Goal: Task Accomplishment & Management: Complete application form

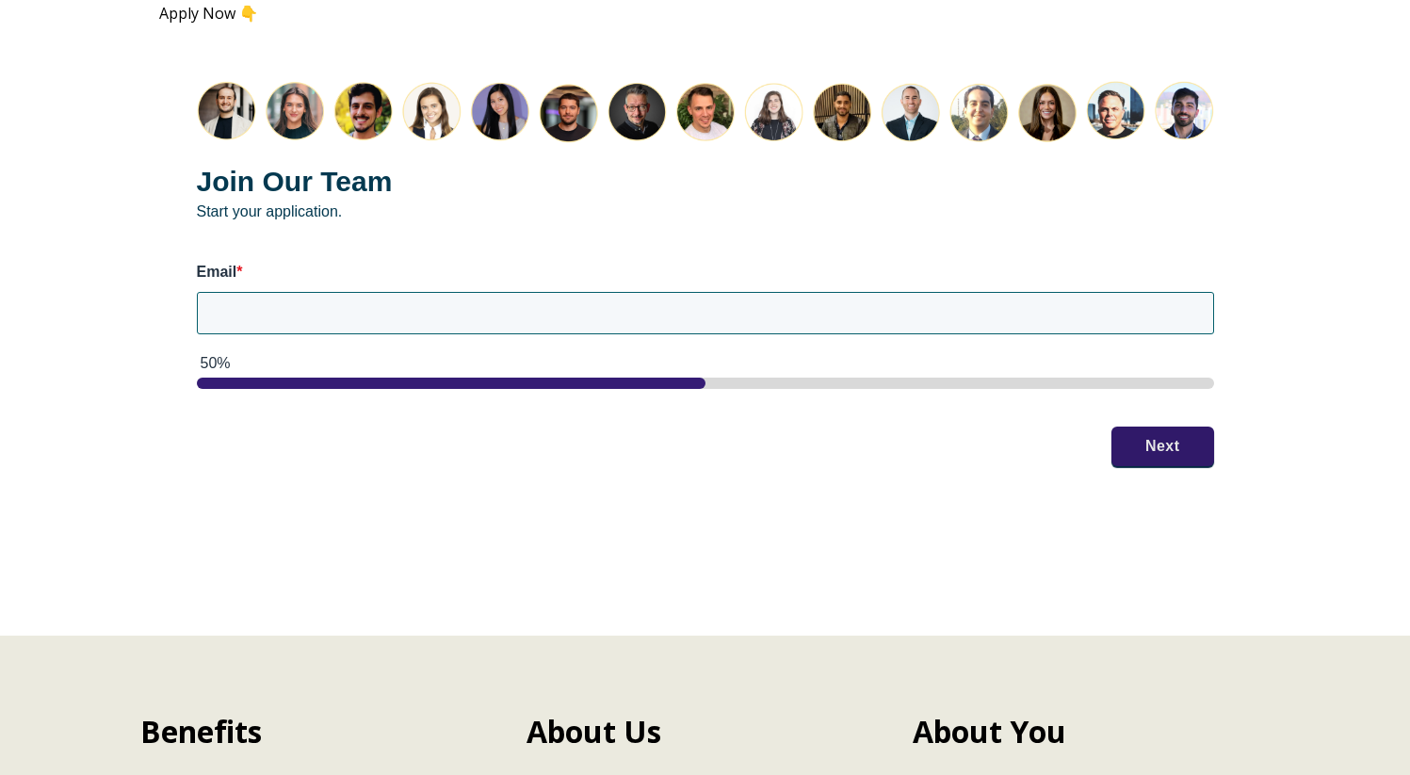
scroll to position [2543, 0]
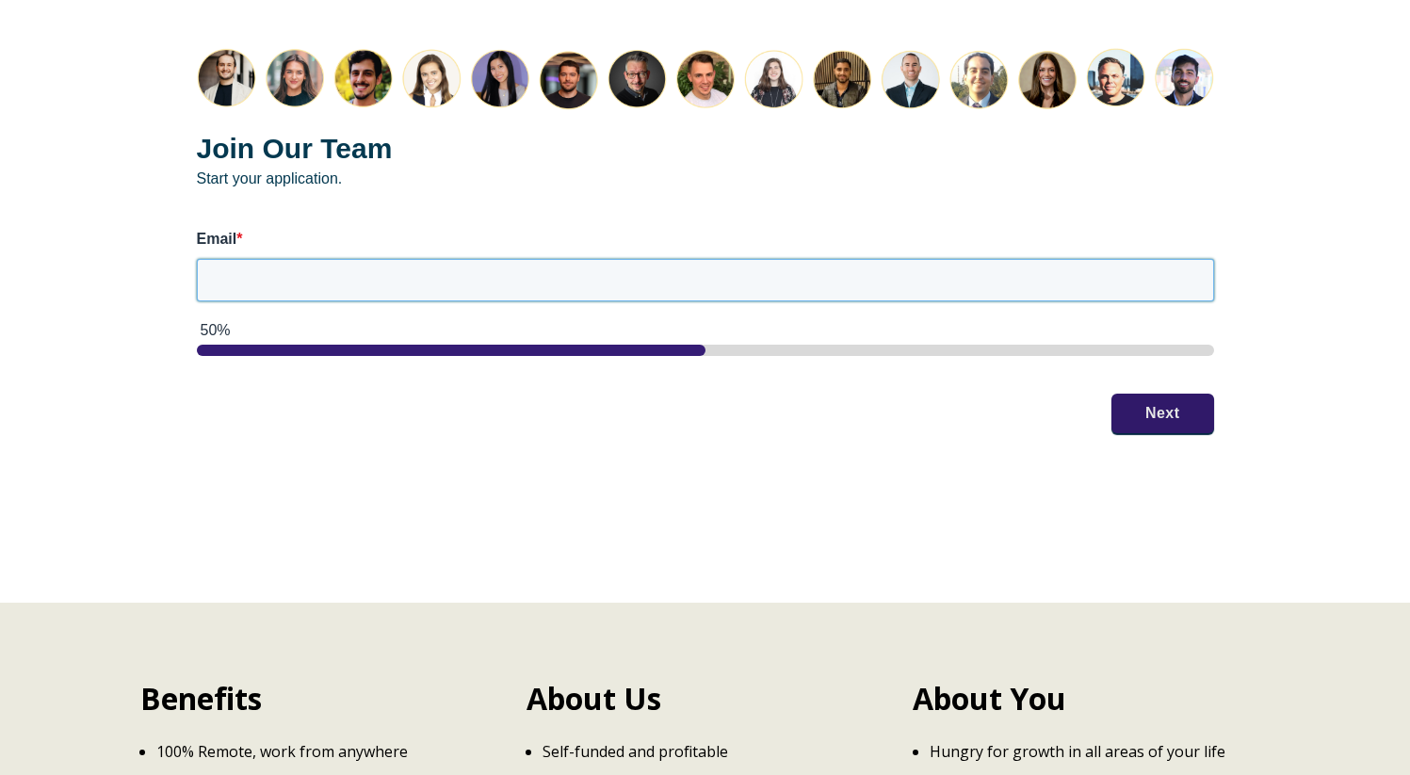
click at [354, 262] on input "Email *" at bounding box center [705, 279] width 1017 height 41
type input "[EMAIL_ADDRESS][DOMAIN_NAME]"
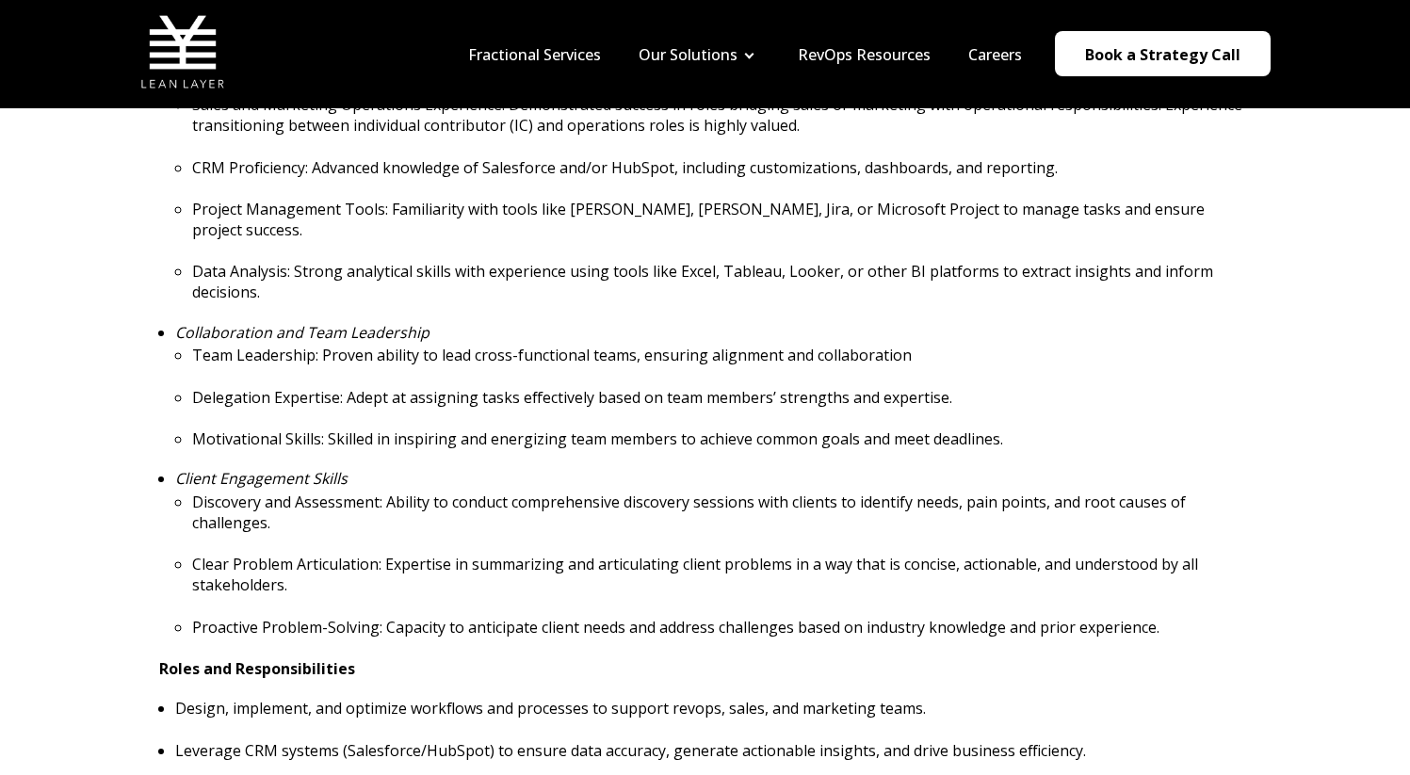
scroll to position [0, 0]
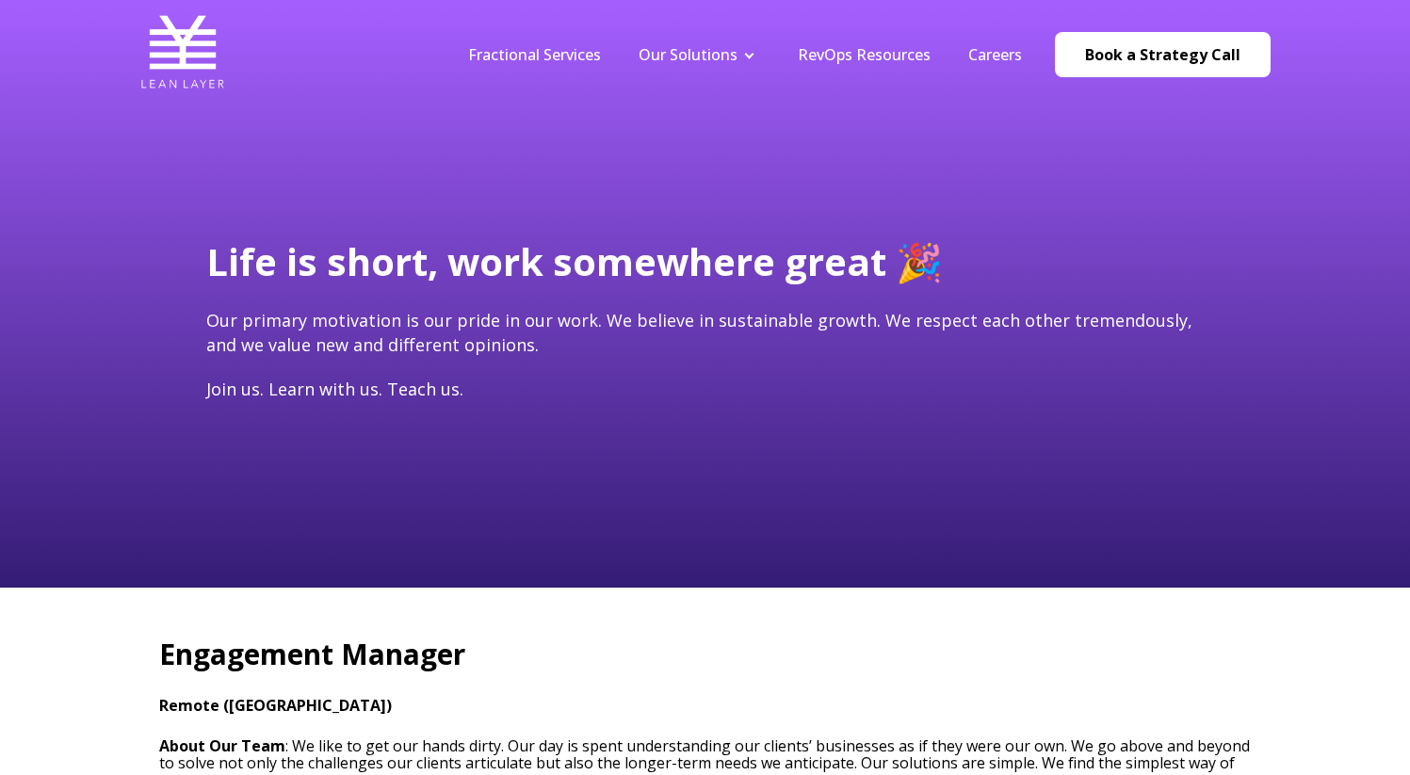
drag, startPoint x: 248, startPoint y: 80, endPoint x: 130, endPoint y: 87, distance: 117.9
click at [130, 87] on div "Fractional Services Our Solutions Revenue Tech Revenue Analytics Revenue Strate…" at bounding box center [706, 53] width 1168 height 89
click at [454, 133] on div "Life is short, work somewhere great 🎉 Our primary motivation is our pride in ou…" at bounding box center [705, 294] width 1410 height 588
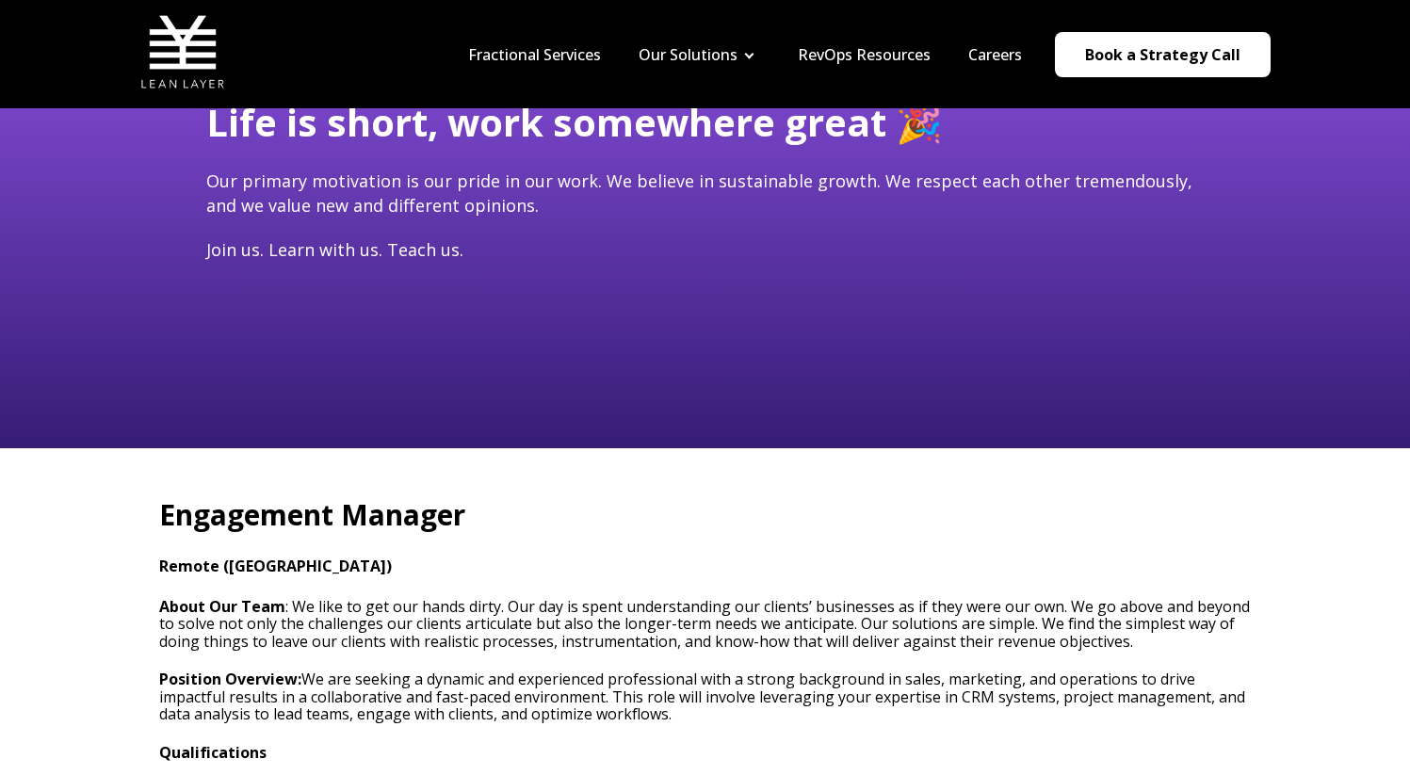
scroll to position [152, 0]
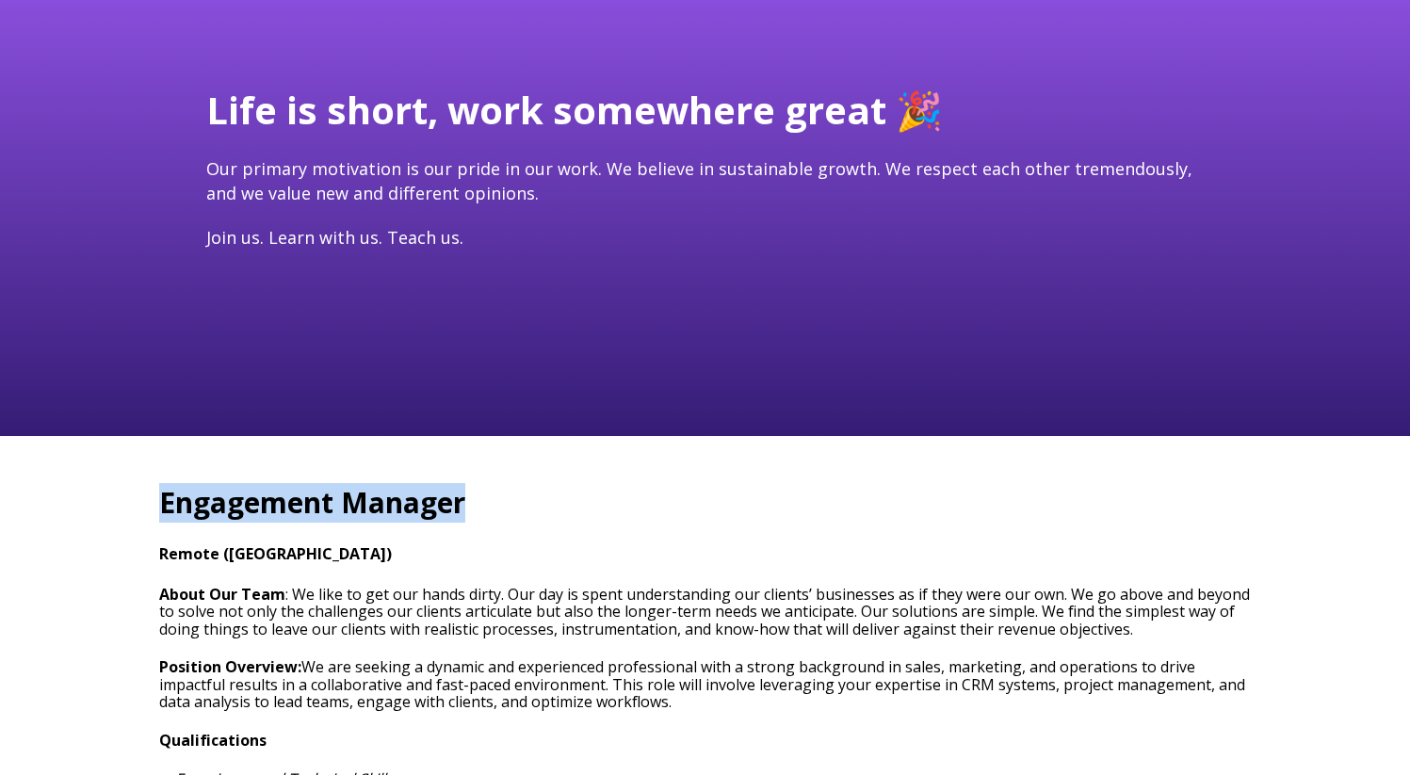
drag, startPoint x: 511, startPoint y: 500, endPoint x: 150, endPoint y: 521, distance: 362.3
copy h2 "Engagement Manager"
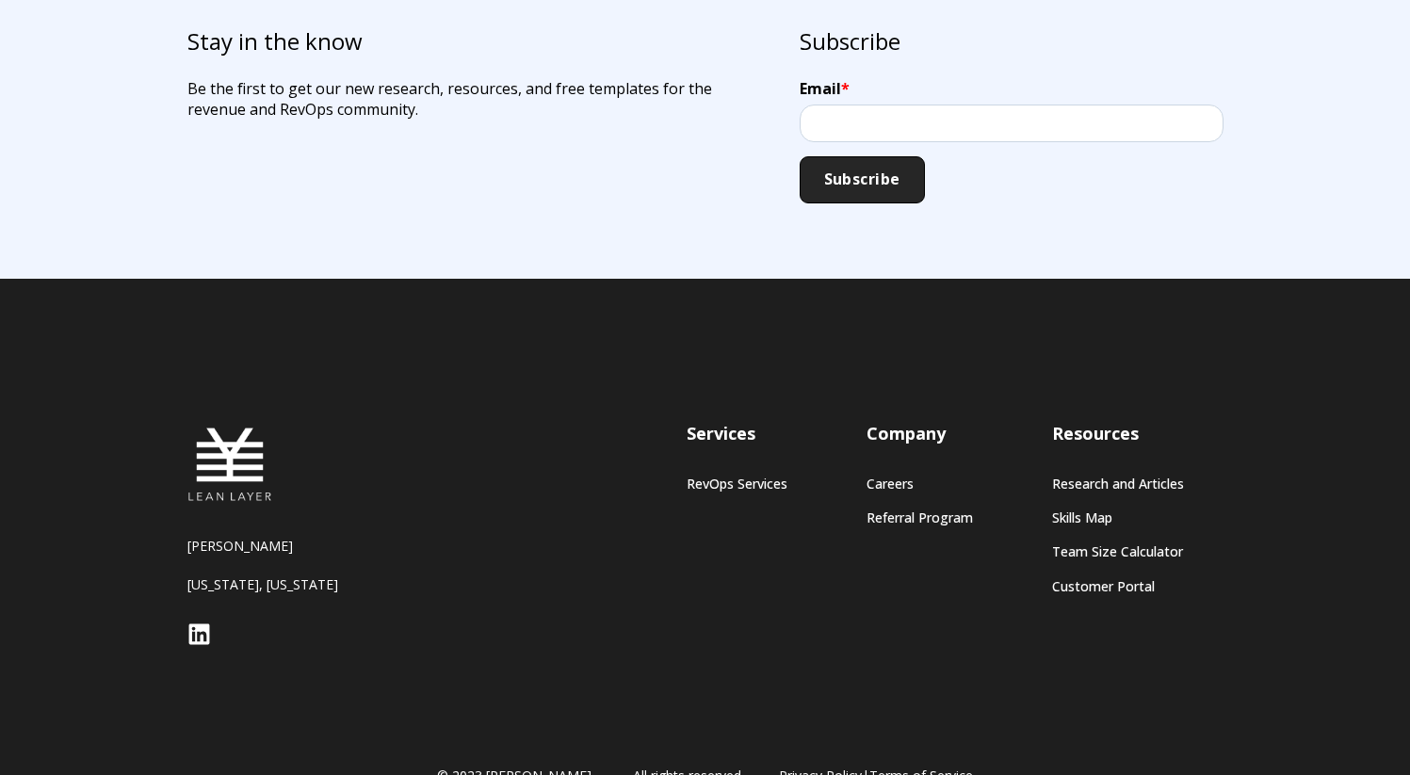
scroll to position [4230, 0]
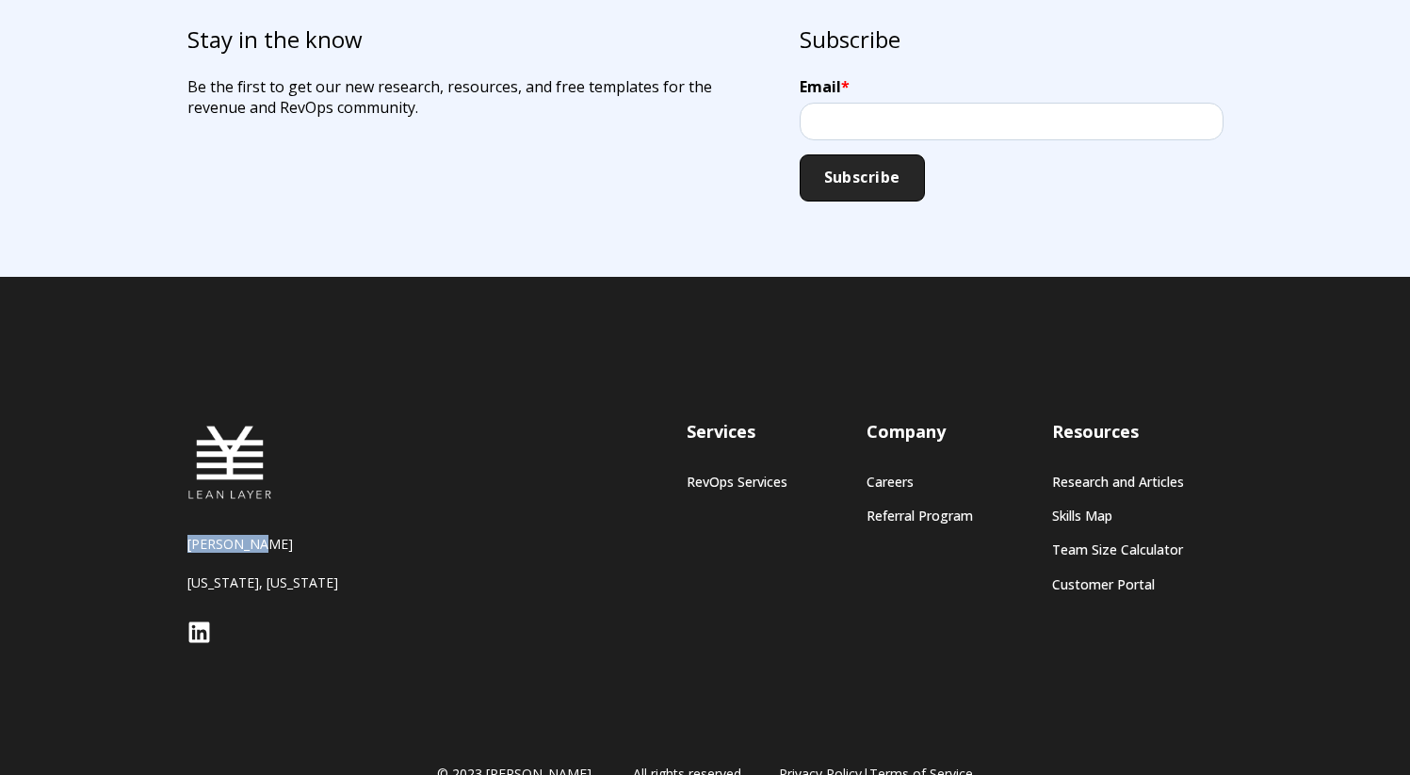
drag, startPoint x: 276, startPoint y: 529, endPoint x: 169, endPoint y: 526, distance: 107.5
click at [169, 526] on footer "Lean Layer New York, New York Services RevOps Services Company Careers Referral…" at bounding box center [705, 545] width 1410 height 537
copy p "[PERSON_NAME]"
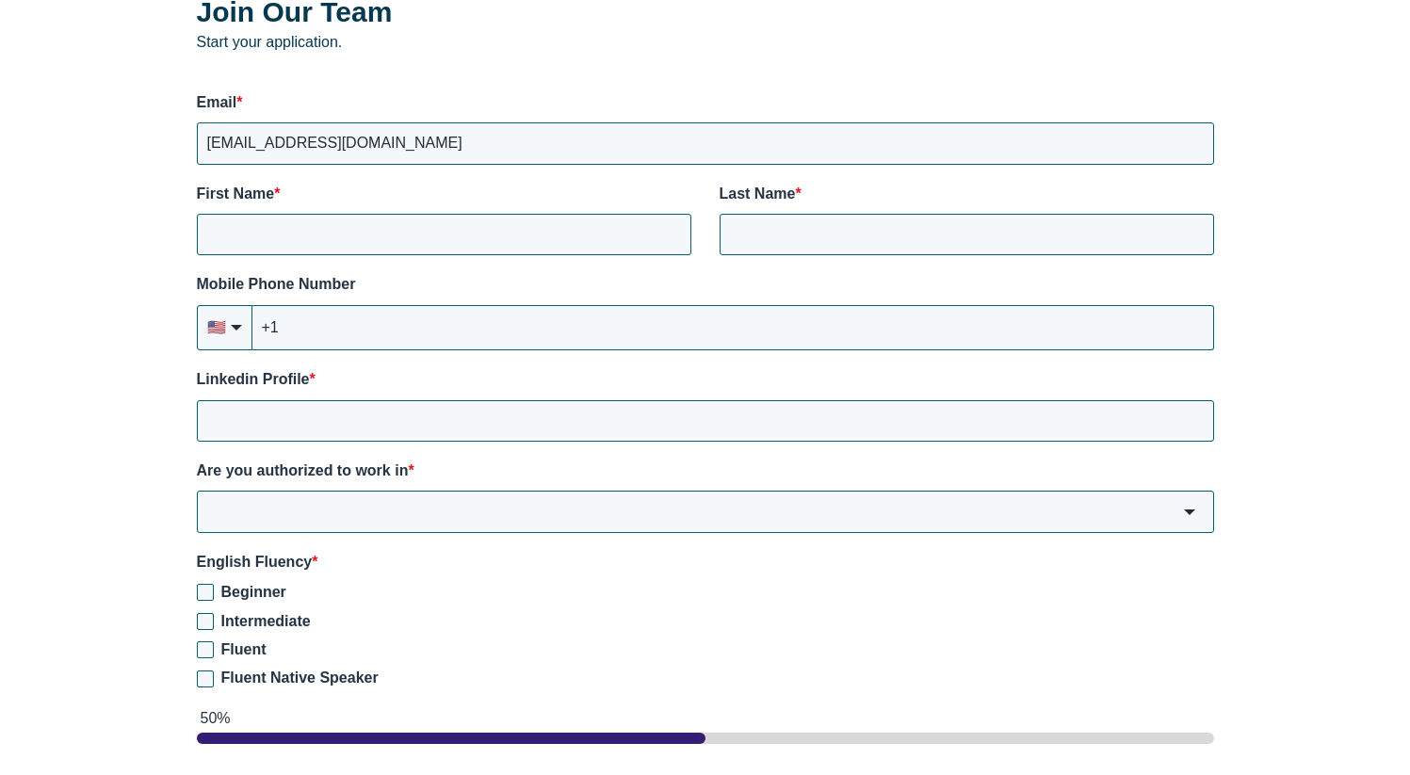
scroll to position [2669, 0]
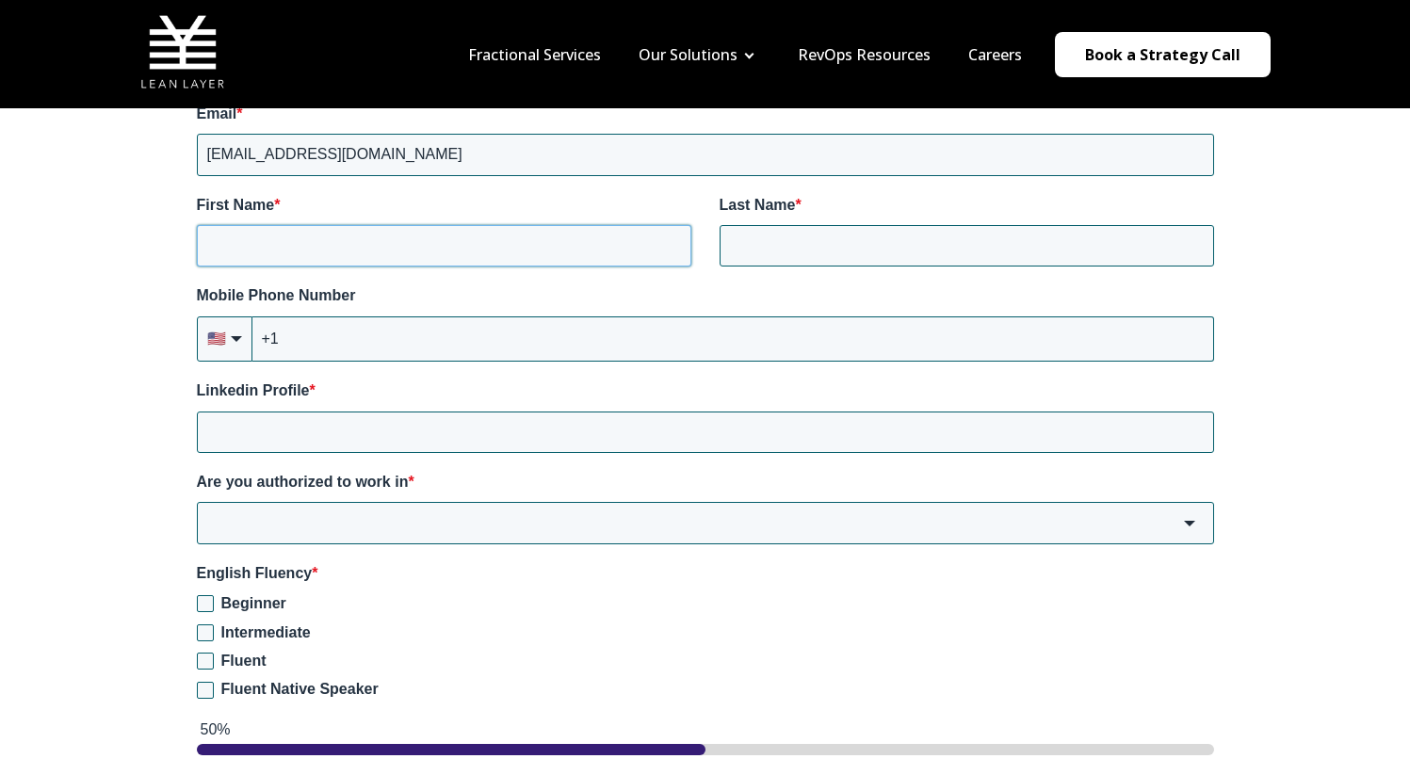
click at [409, 225] on input "First Name *" at bounding box center [444, 245] width 495 height 41
type input "[PERSON_NAME]"
type input "Scodary"
click at [378, 318] on input "+1" at bounding box center [733, 339] width 962 height 45
click at [343, 317] on input "+1 (631) 242-3471" at bounding box center [733, 339] width 962 height 45
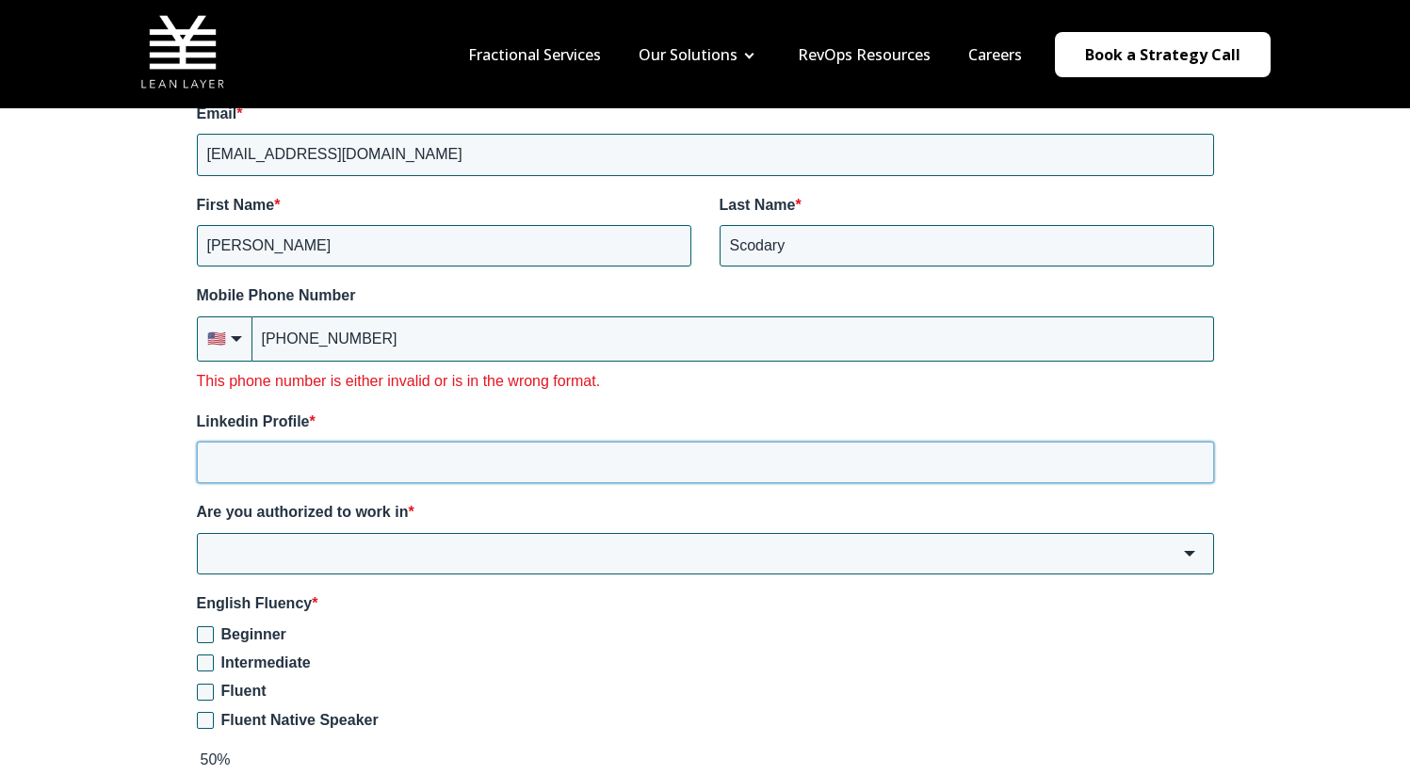
click at [355, 412] on div "Linkedin Profile *" at bounding box center [705, 448] width 1017 height 73
click at [342, 317] on input "+1 (631) 242-13471" at bounding box center [733, 339] width 962 height 45
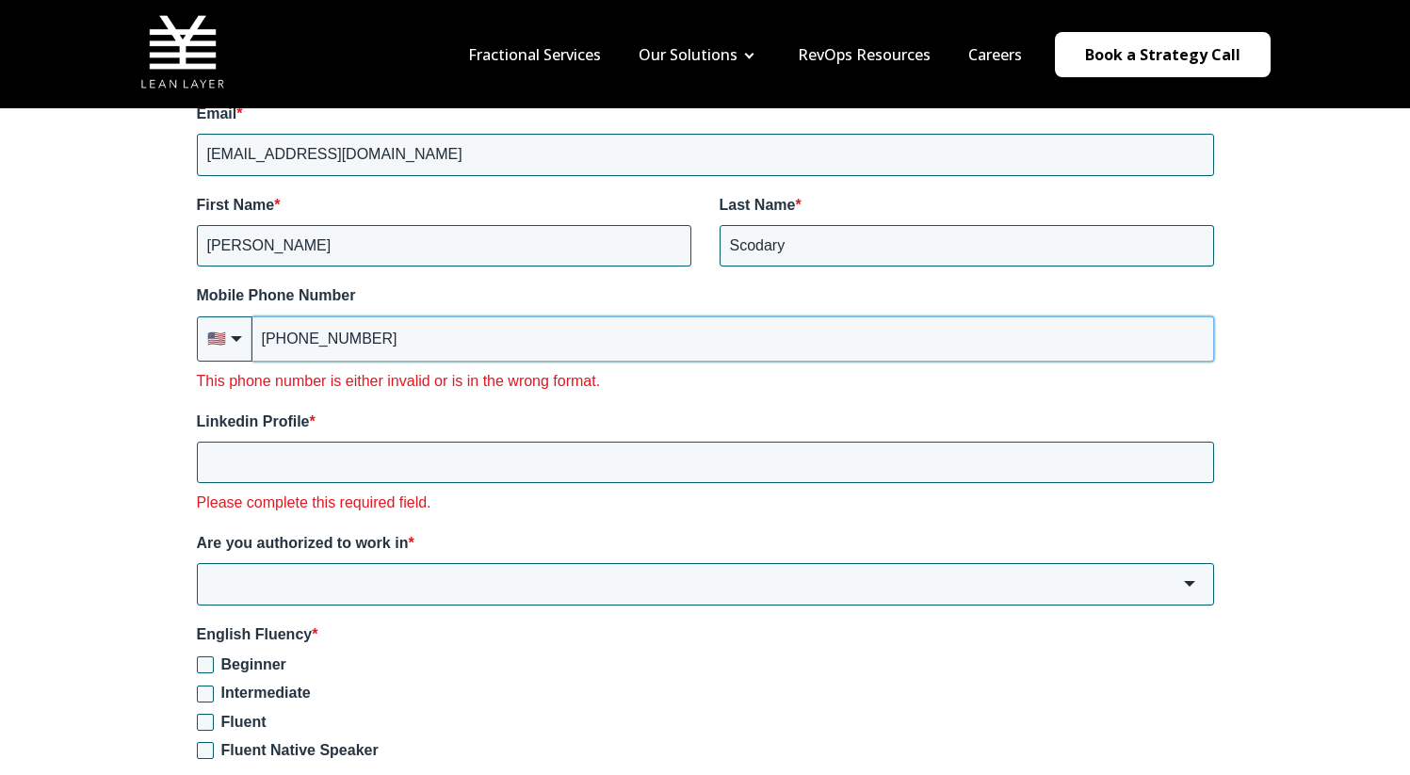
drag, startPoint x: 408, startPoint y: 317, endPoint x: 355, endPoint y: 318, distance: 52.8
click at [355, 318] on input "+1 (631) 241-13471" at bounding box center [733, 339] width 962 height 45
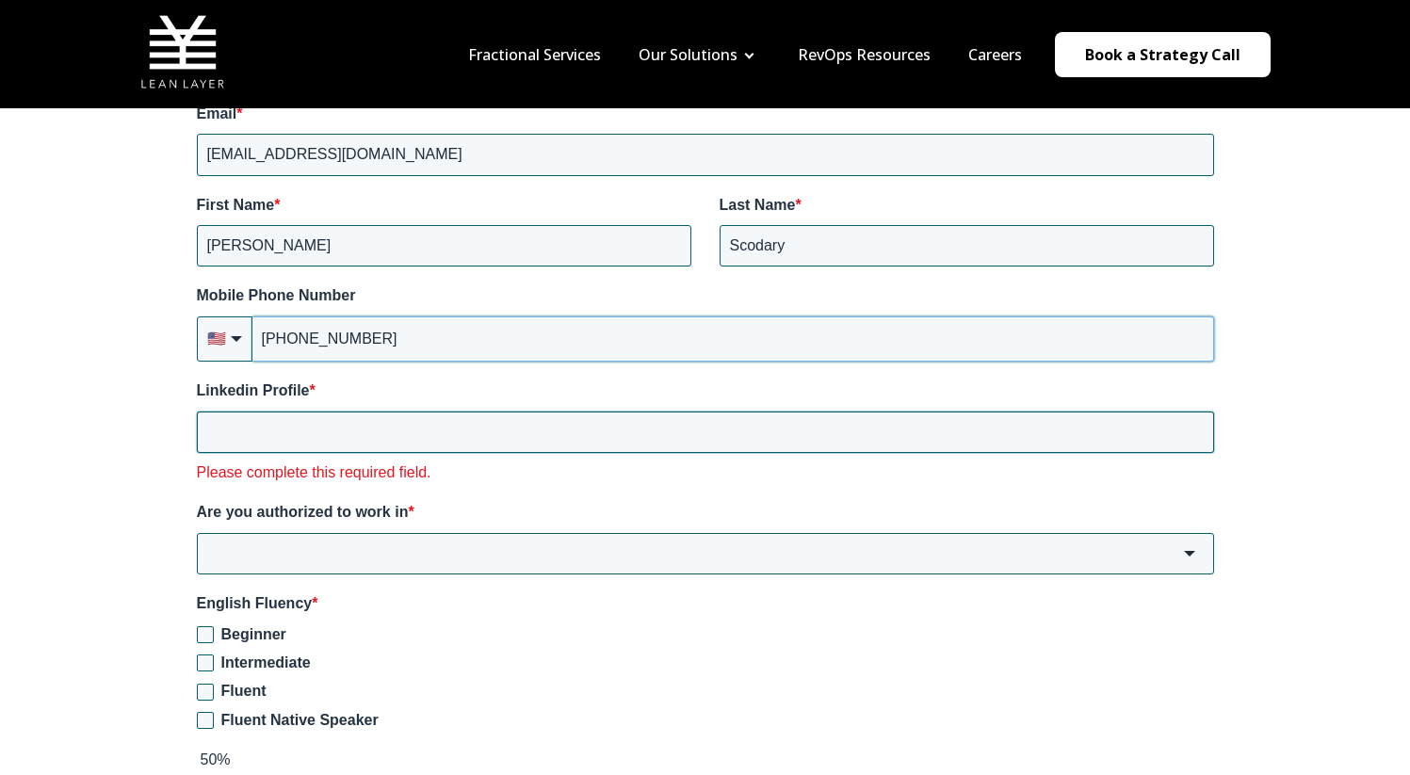
type input "[PHONE_NUMBER]"
click at [288, 419] on input "Linkedin Profile *" at bounding box center [705, 432] width 1017 height 41
paste input "[DOMAIN_NAME][URL][PERSON_NAME]"
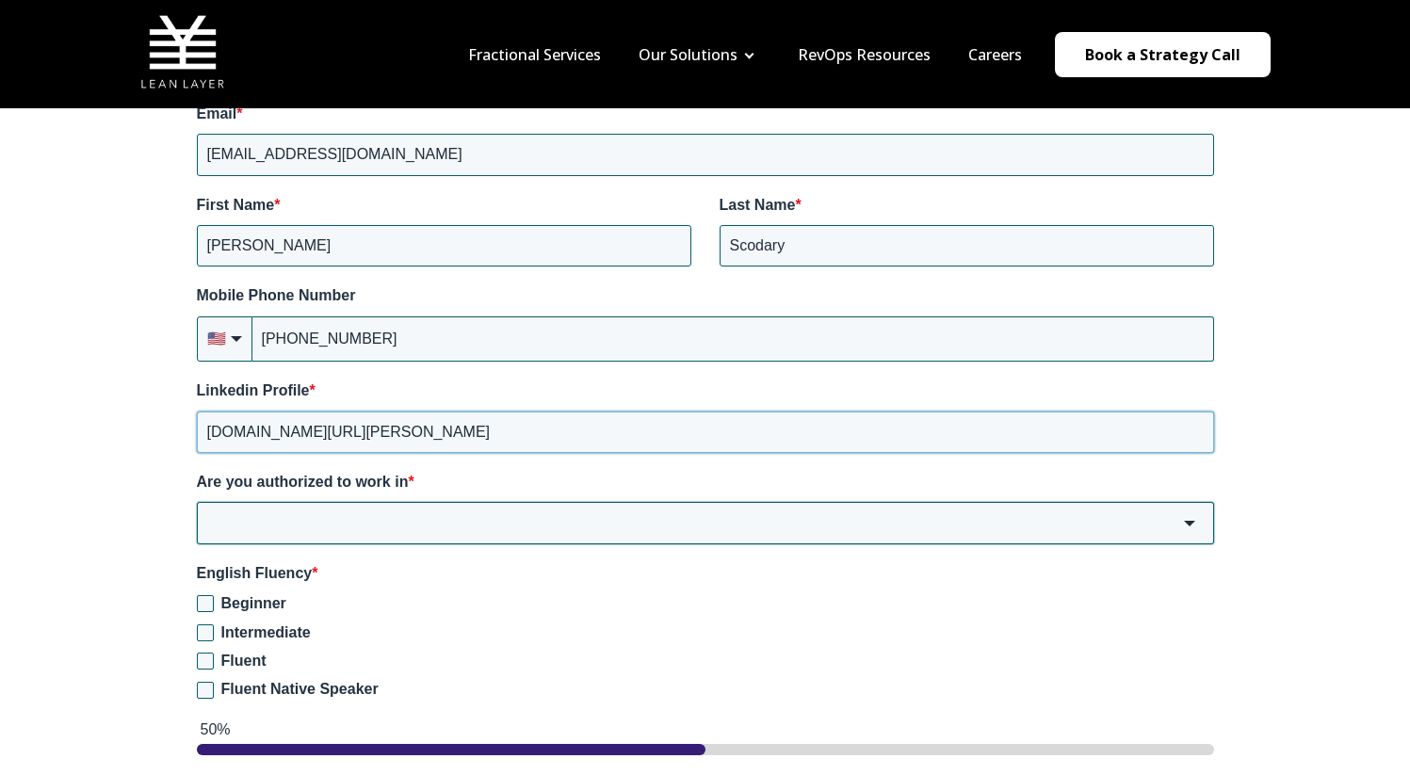
type input "[DOMAIN_NAME][URL][PERSON_NAME]"
click at [362, 510] on input "Are you authorized to work in *" at bounding box center [705, 522] width 1017 height 41
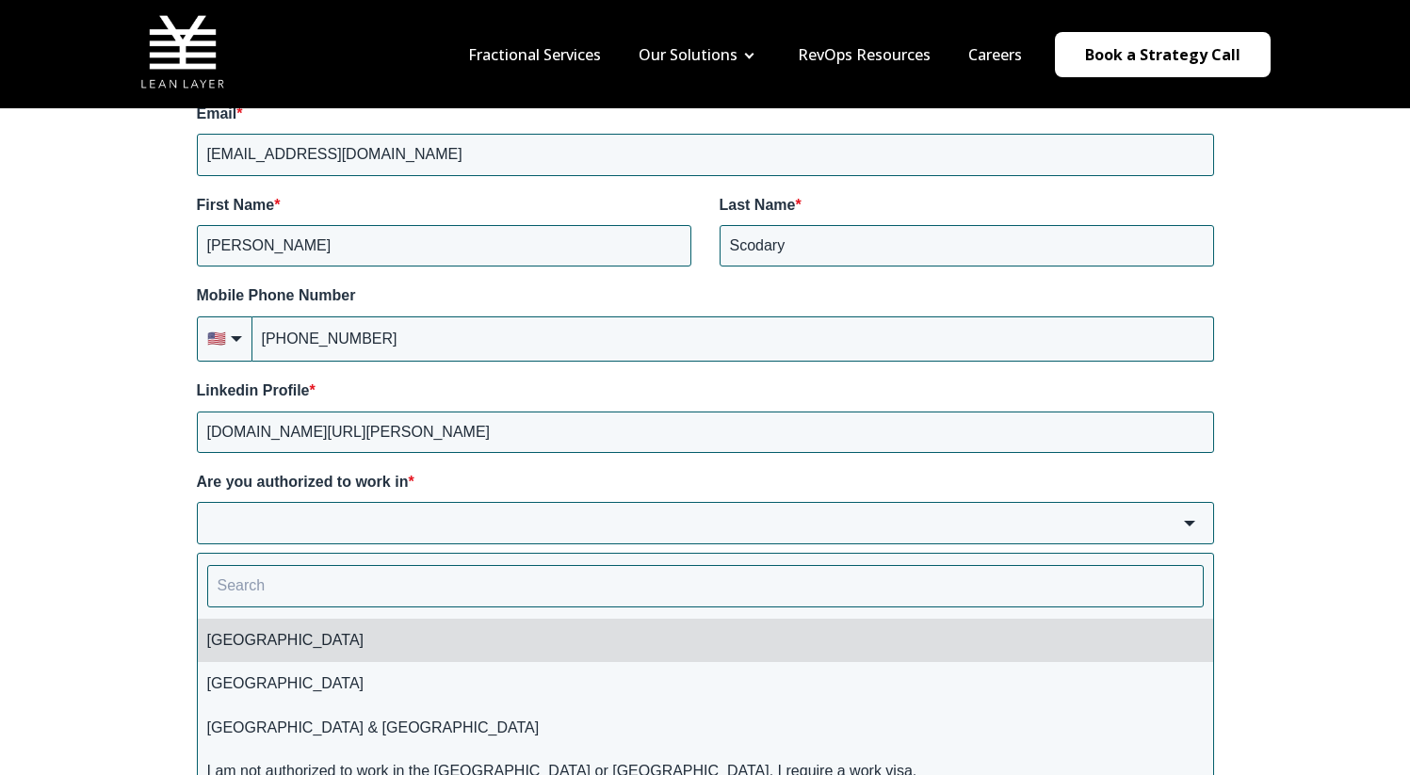
click at [255, 619] on li "[GEOGRAPHIC_DATA]" at bounding box center [705, 640] width 1015 height 43
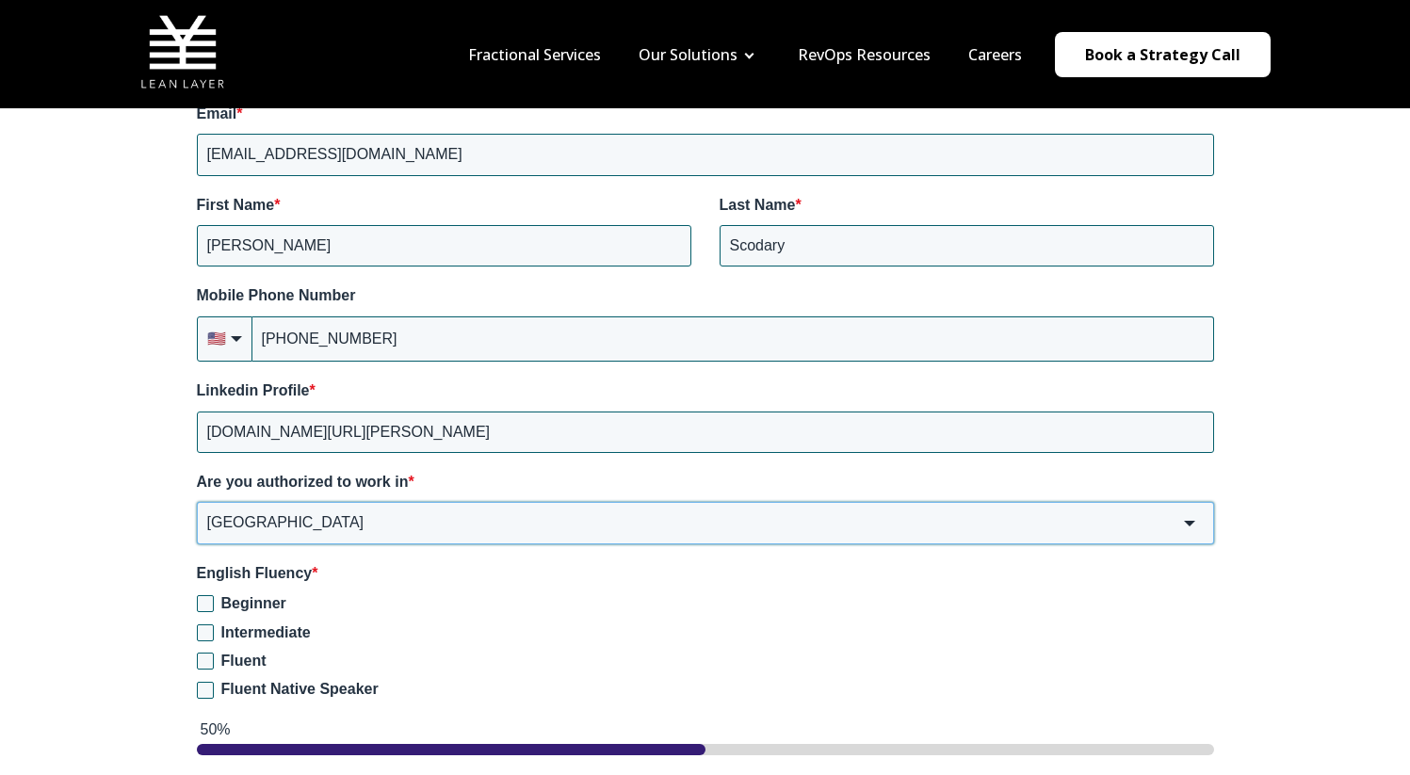
click at [263, 502] on input "[GEOGRAPHIC_DATA]" at bounding box center [705, 522] width 1017 height 41
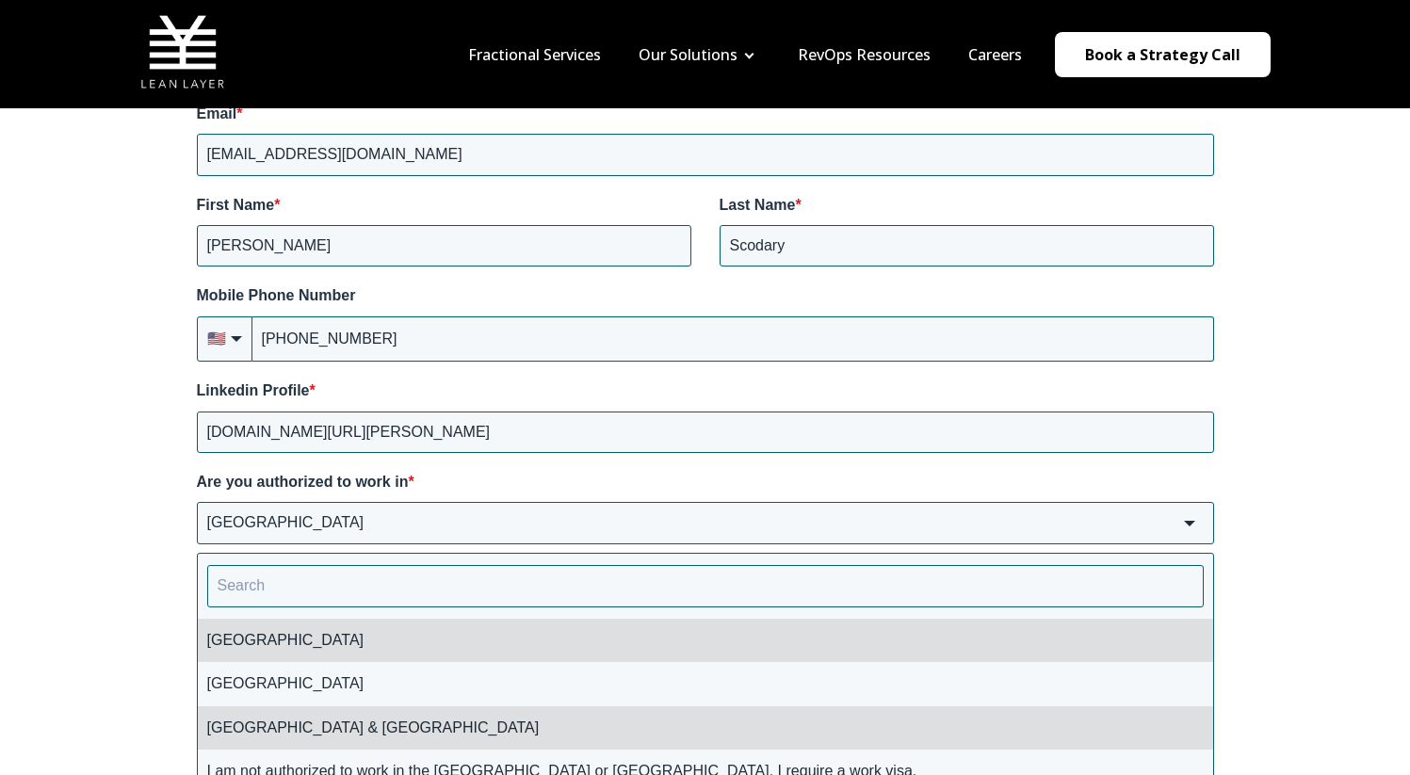
click at [307, 712] on li "[GEOGRAPHIC_DATA] & [GEOGRAPHIC_DATA]" at bounding box center [705, 727] width 1015 height 43
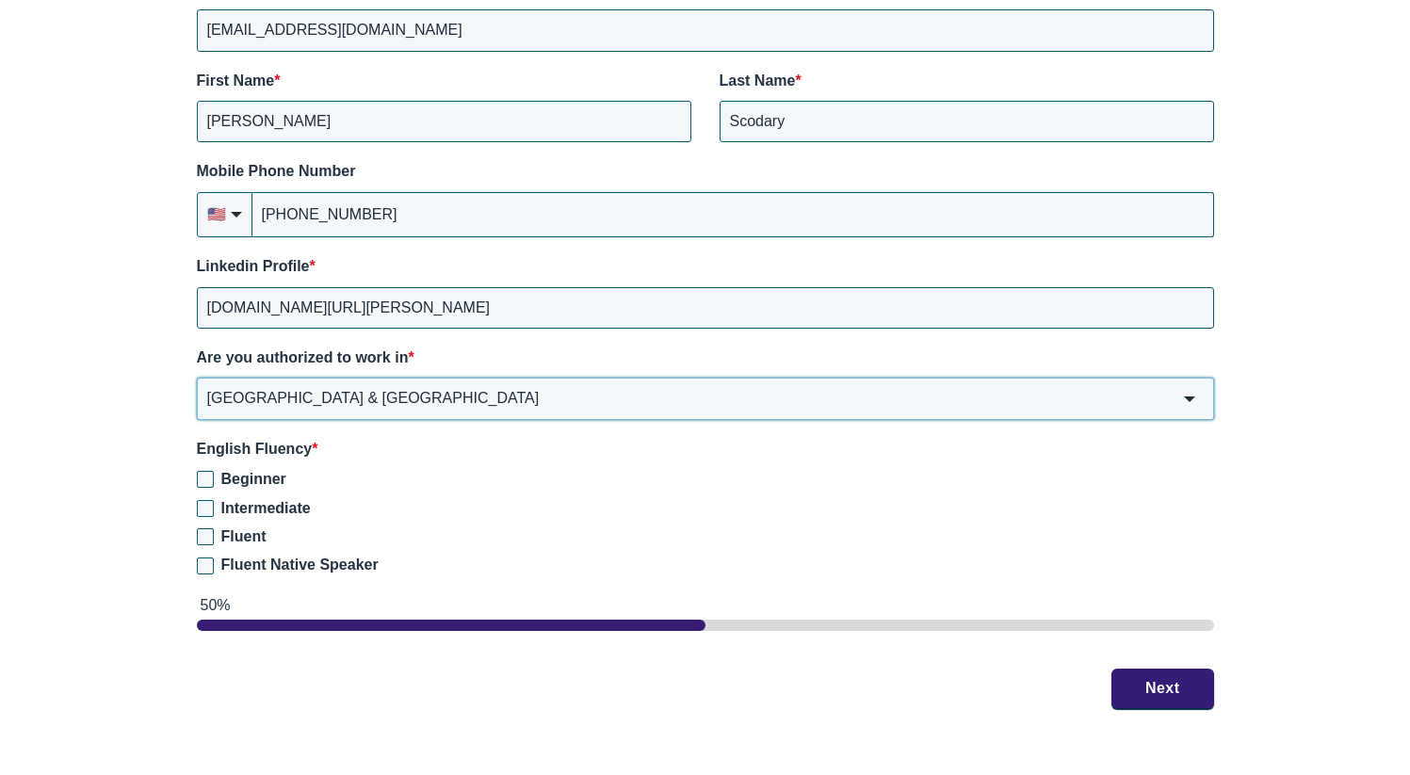
scroll to position [2809, 0]
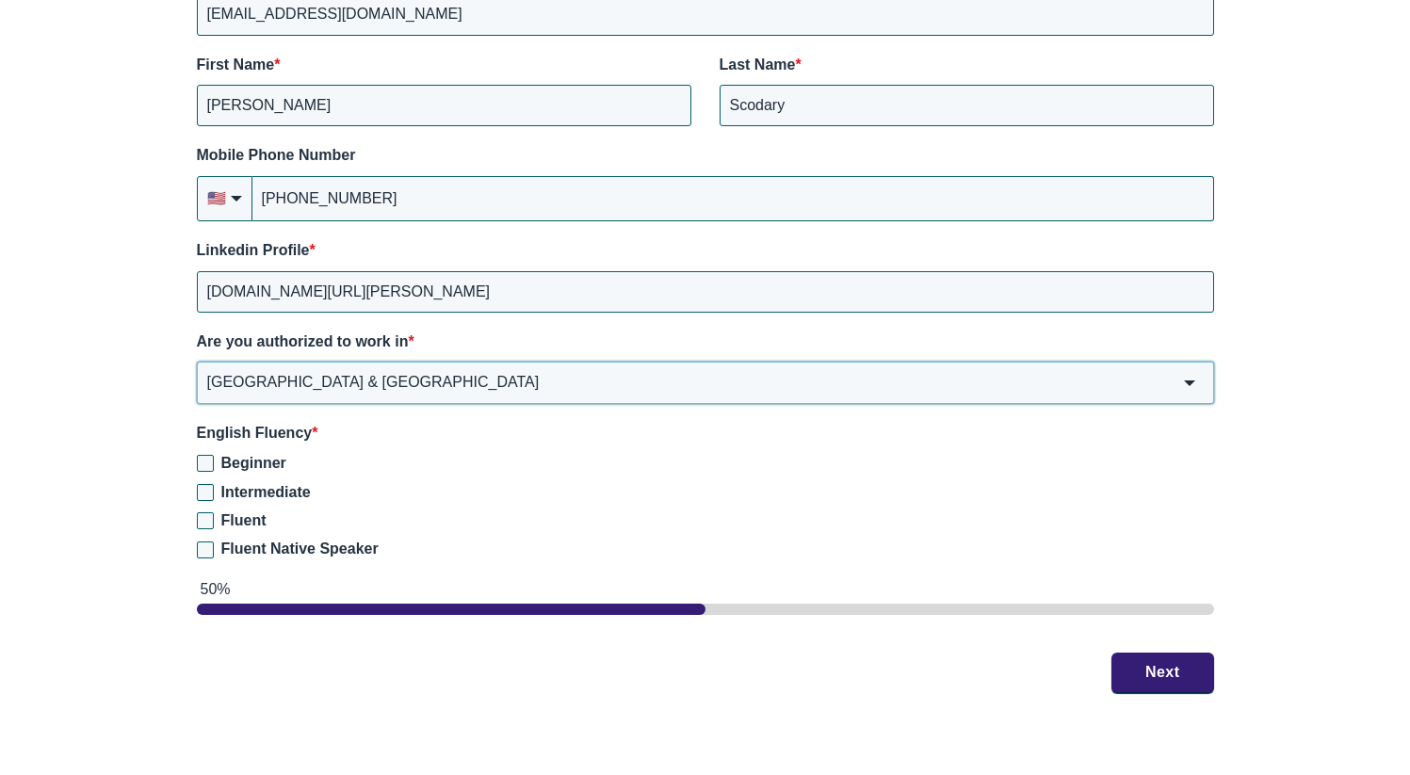
click at [328, 362] on input "[GEOGRAPHIC_DATA] & [GEOGRAPHIC_DATA]" at bounding box center [705, 382] width 1017 height 41
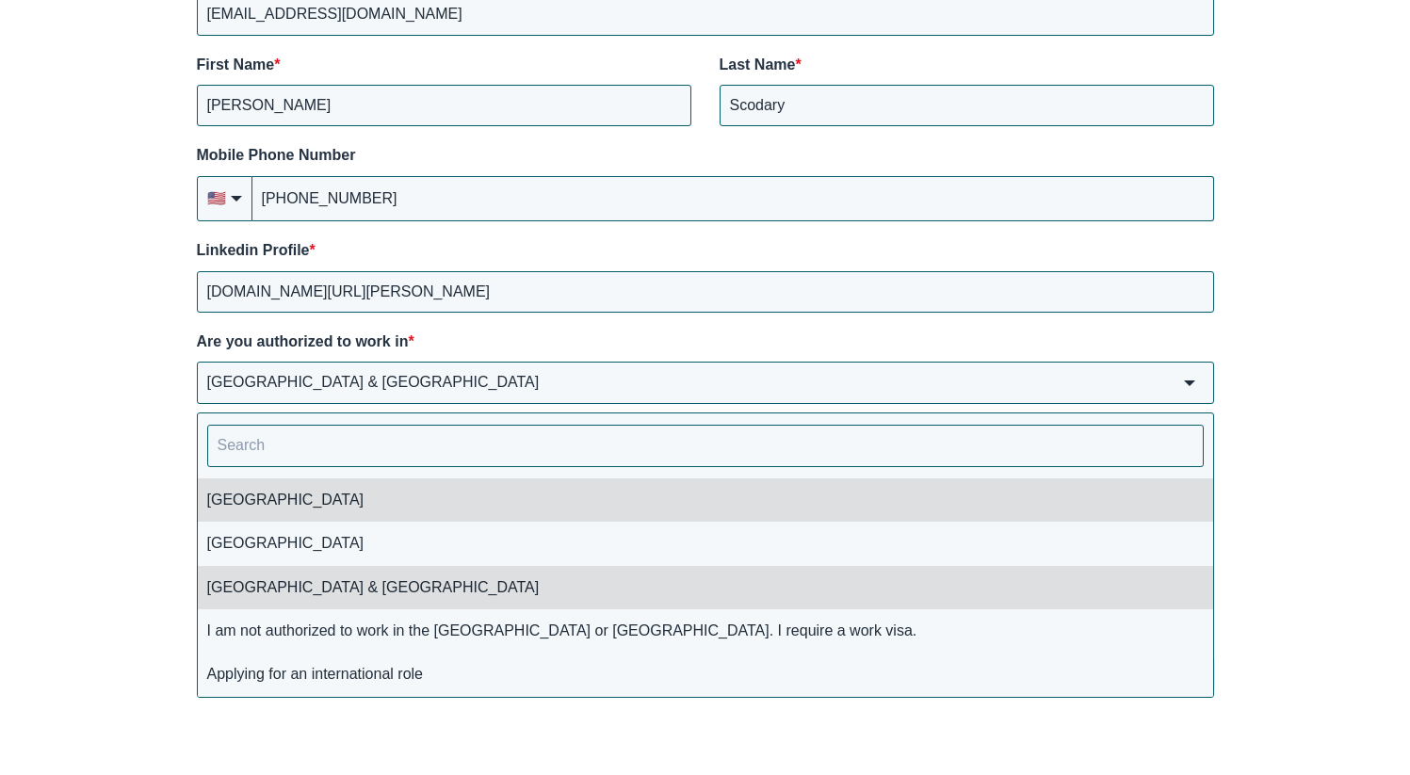
click at [299, 483] on li "[GEOGRAPHIC_DATA]" at bounding box center [705, 500] width 1015 height 43
type input "[GEOGRAPHIC_DATA]"
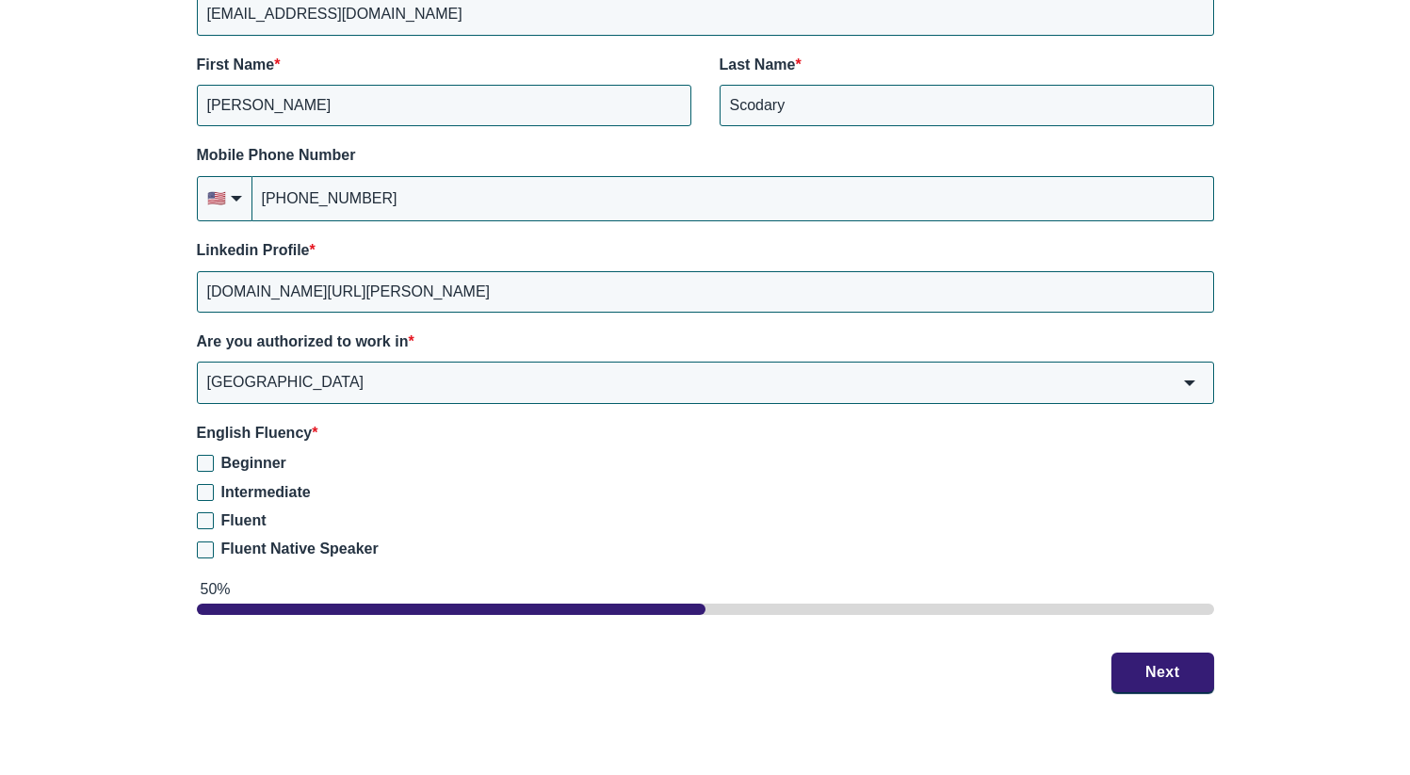
click at [197, 539] on label "Fluent Native Speaker" at bounding box center [705, 549] width 1017 height 21
click at [197, 542] on input "Fluent Native Speaker" at bounding box center [205, 550] width 17 height 17
checkbox input "true"
click at [1177, 652] on button "Next" at bounding box center [1163, 672] width 103 height 40
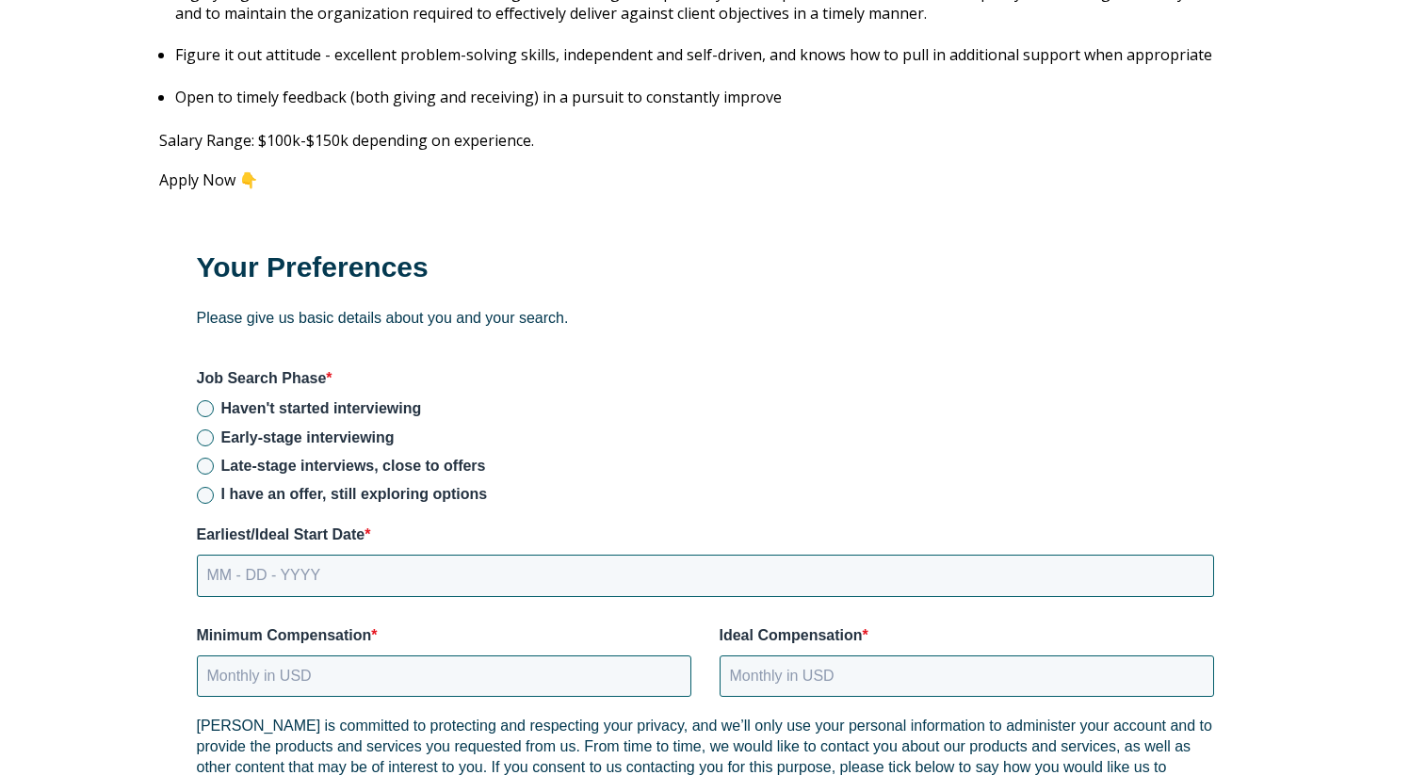
scroll to position [2347, 0]
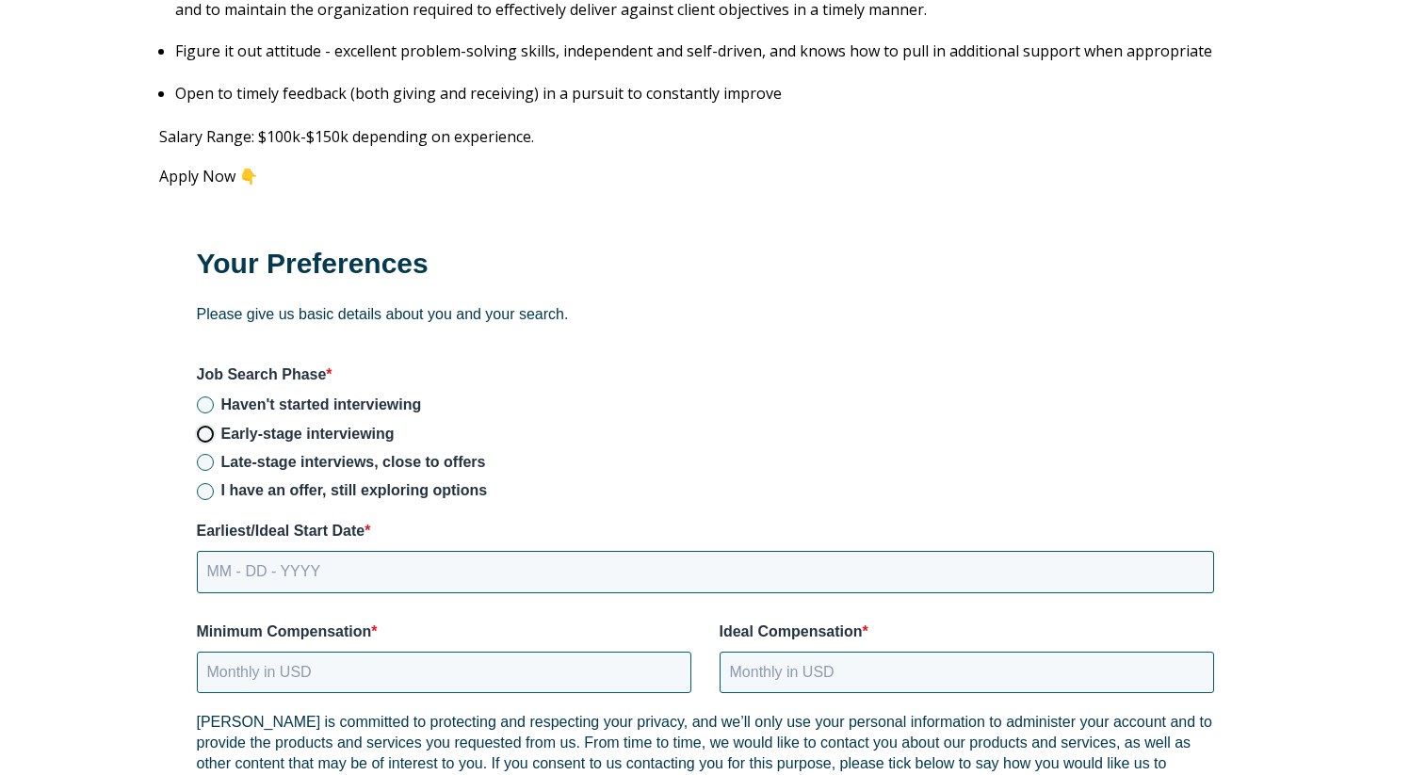
click at [205, 426] on input "Early-stage interviewing" at bounding box center [205, 434] width 17 height 17
radio input "true"
click at [266, 551] on input "MM - DD - YYYY" at bounding box center [705, 571] width 1017 height 41
click at [222, 551] on input "MM - DD - YYYY" at bounding box center [705, 571] width 1017 height 41
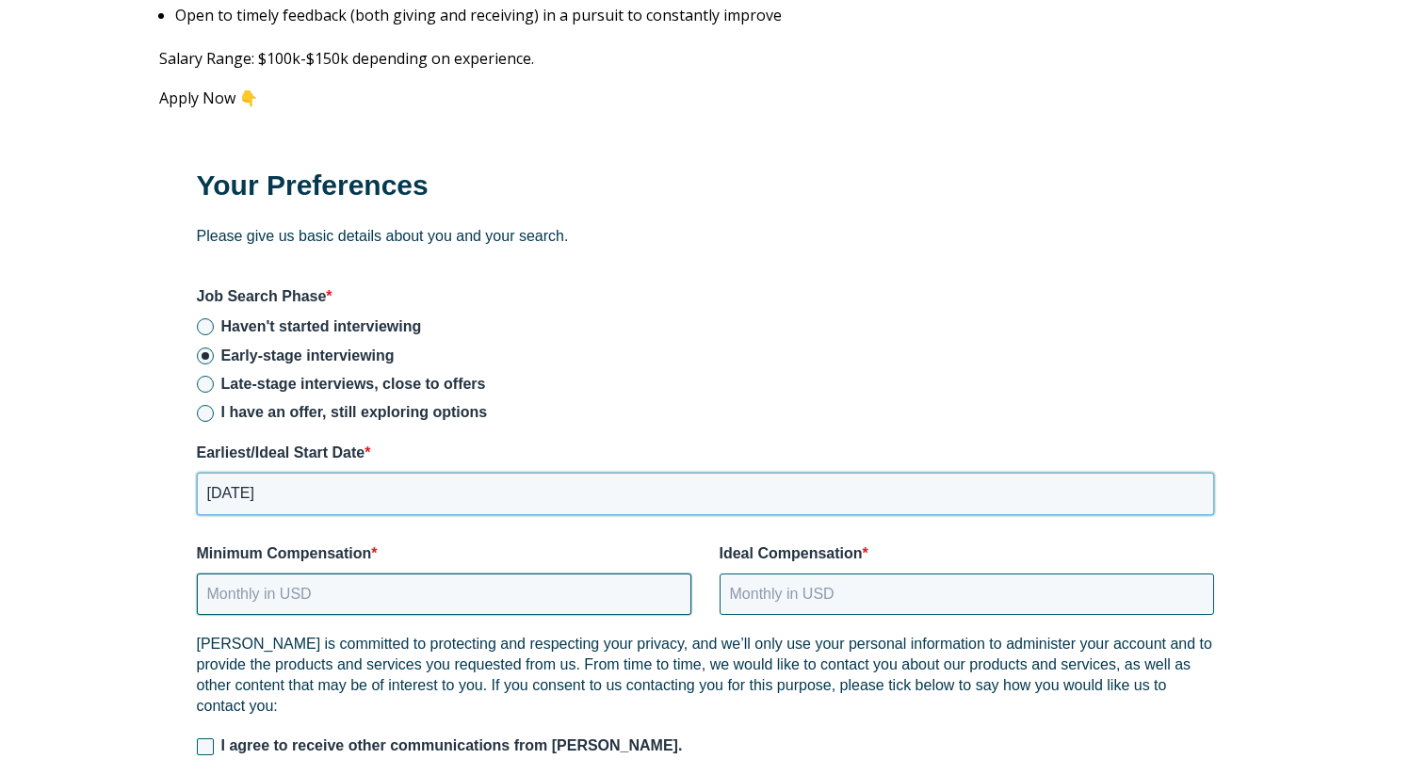
scroll to position [2476, 0]
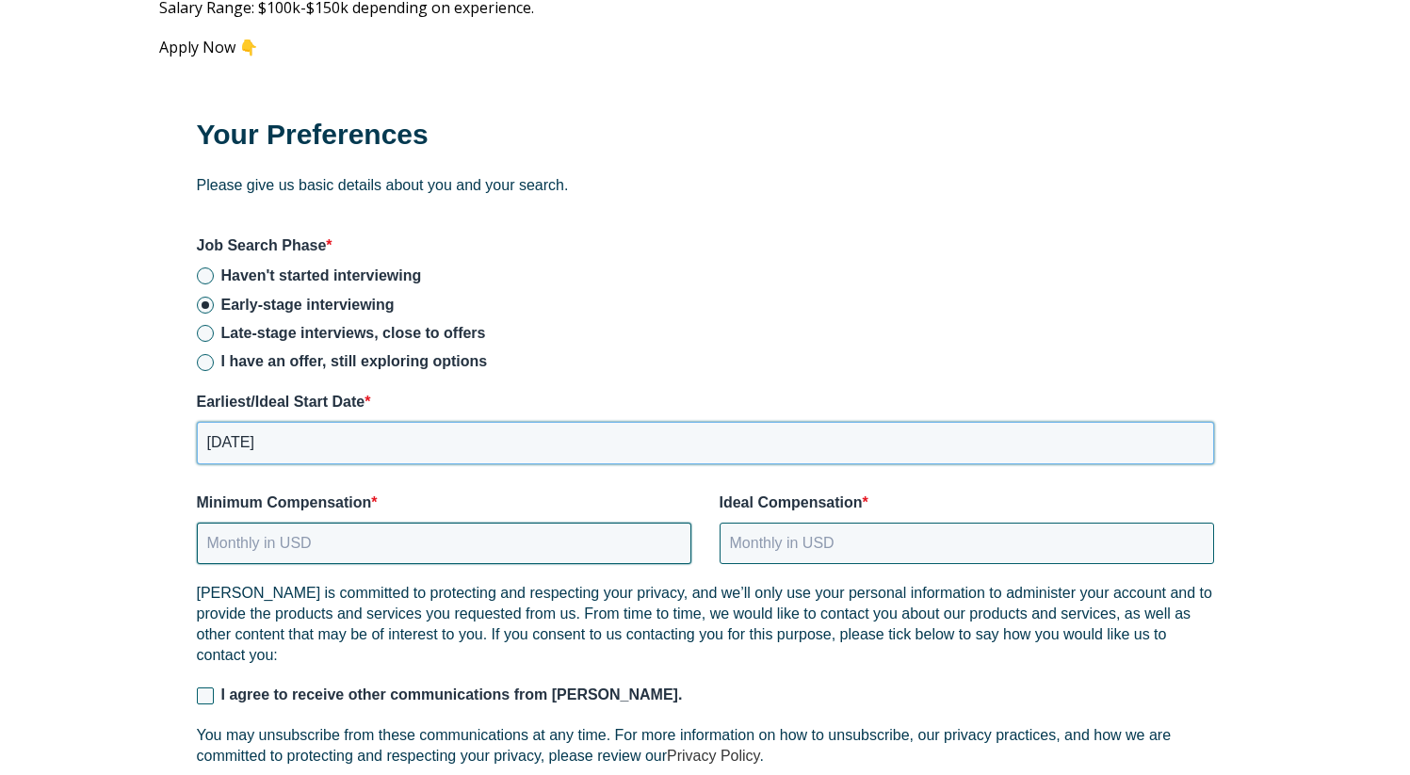
type input "[DATE]"
click at [410, 527] on input "Minimum Compensation *" at bounding box center [444, 543] width 495 height 41
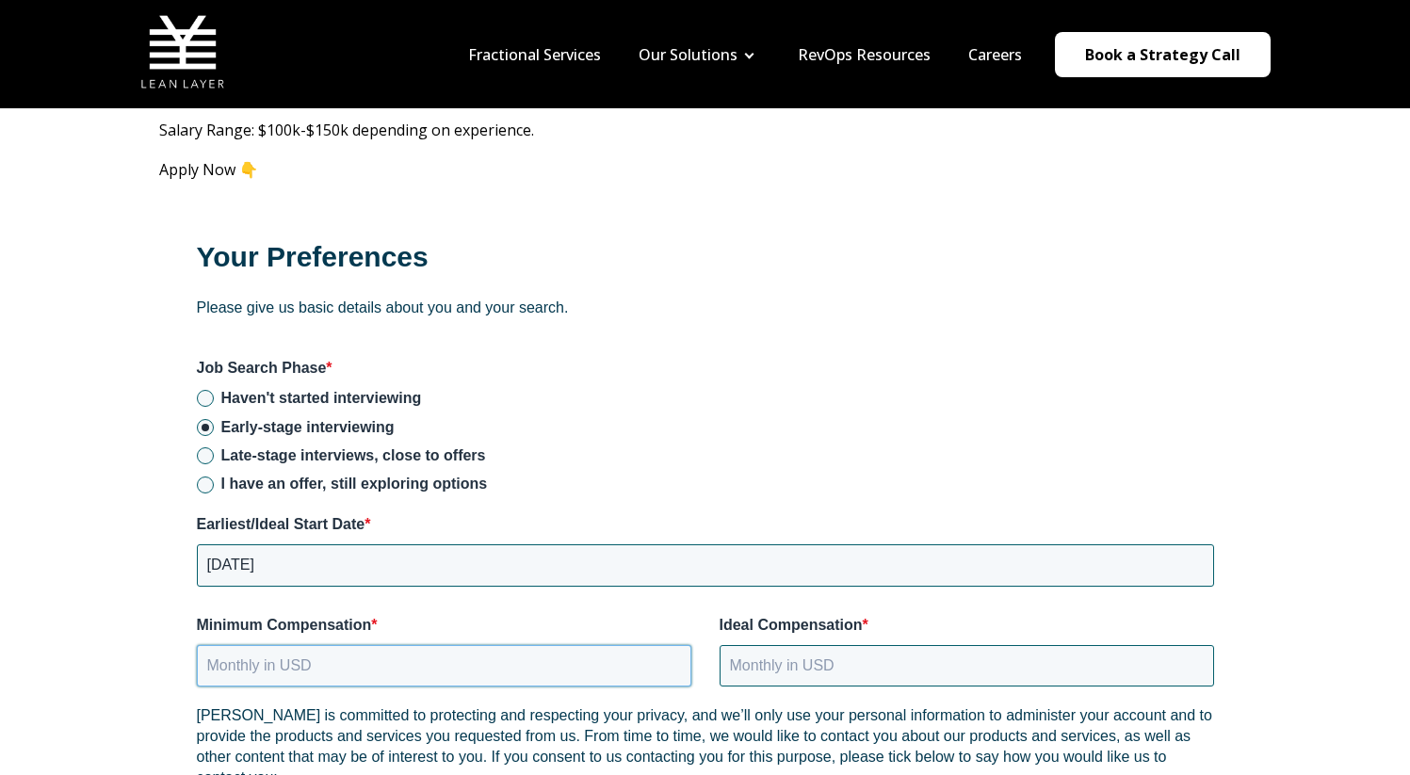
scroll to position [2381, 0]
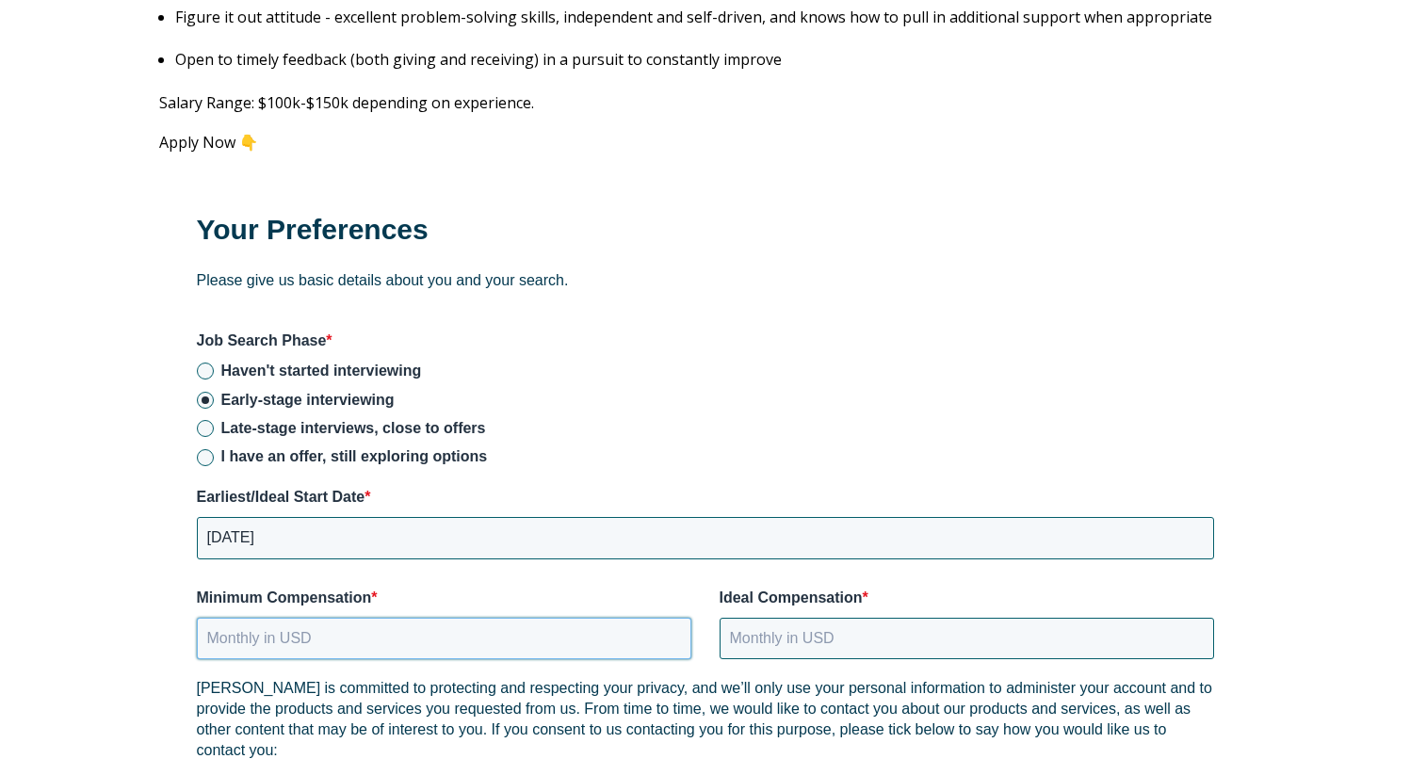
click at [290, 618] on input "Minimum Compensation *" at bounding box center [444, 638] width 495 height 41
type input "9166"
click at [750, 618] on input "Ideal Compensation *" at bounding box center [967, 638] width 495 height 41
type input "12500"
drag, startPoint x: 243, startPoint y: 618, endPoint x: 217, endPoint y: 614, distance: 26.6
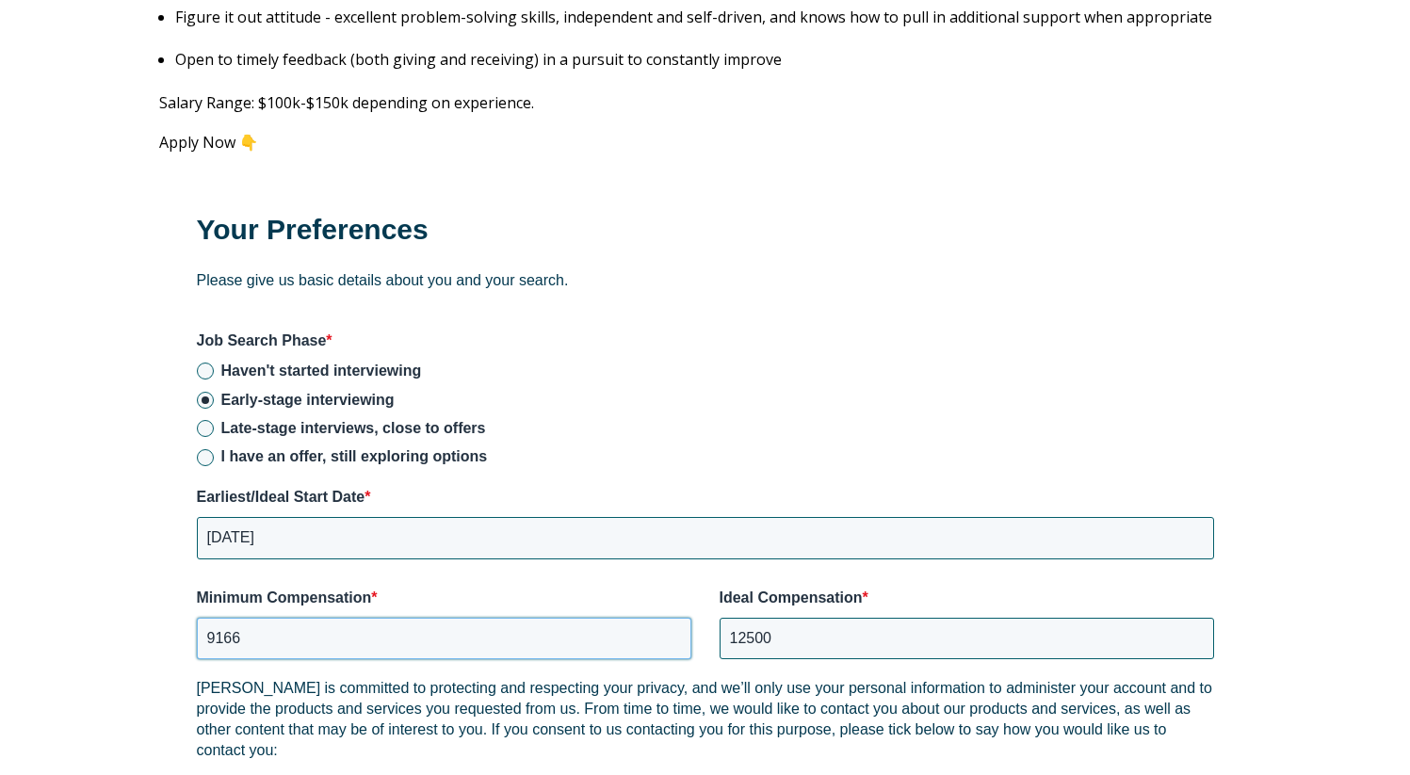
click at [217, 618] on input "9166" at bounding box center [444, 638] width 495 height 41
type input "9000"
click at [786, 618] on input "12500" at bounding box center [967, 638] width 495 height 41
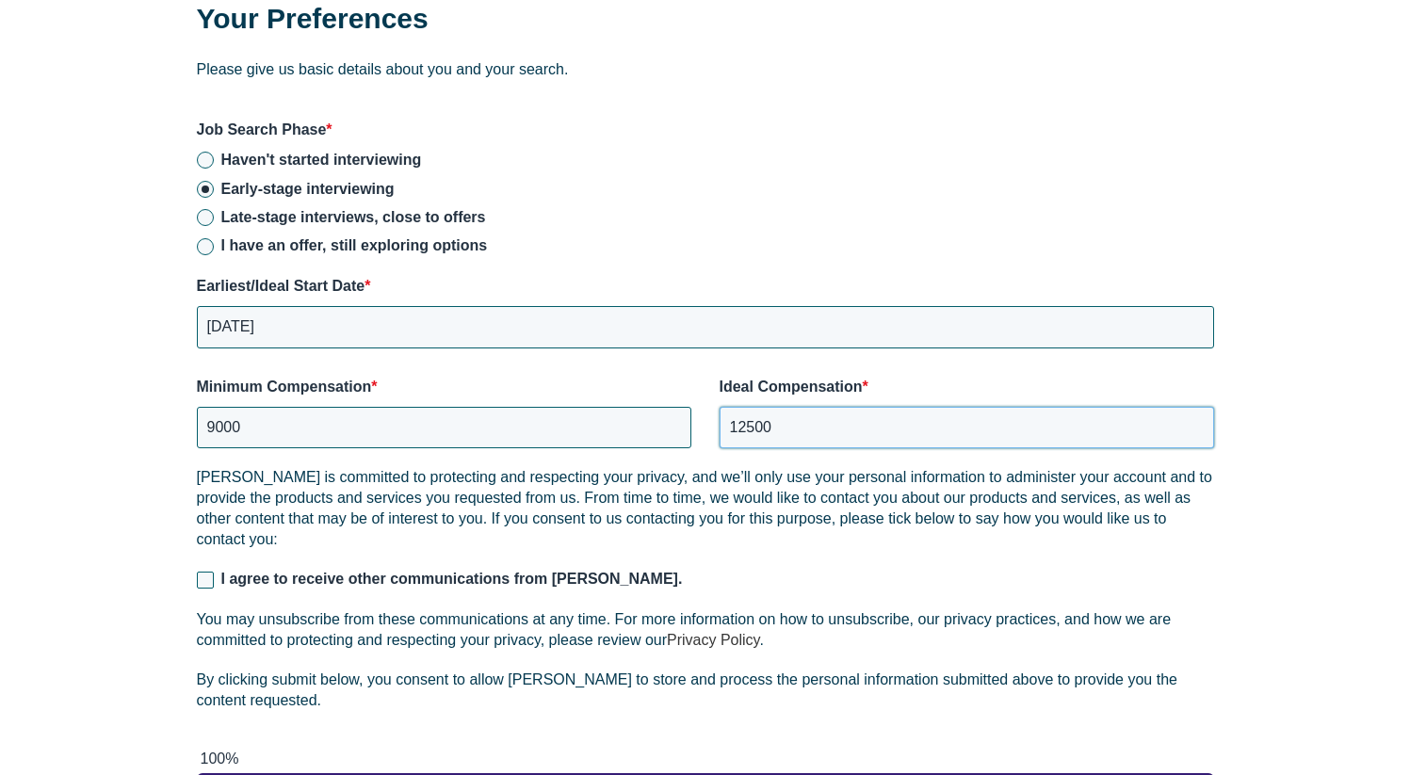
scroll to position [2598, 0]
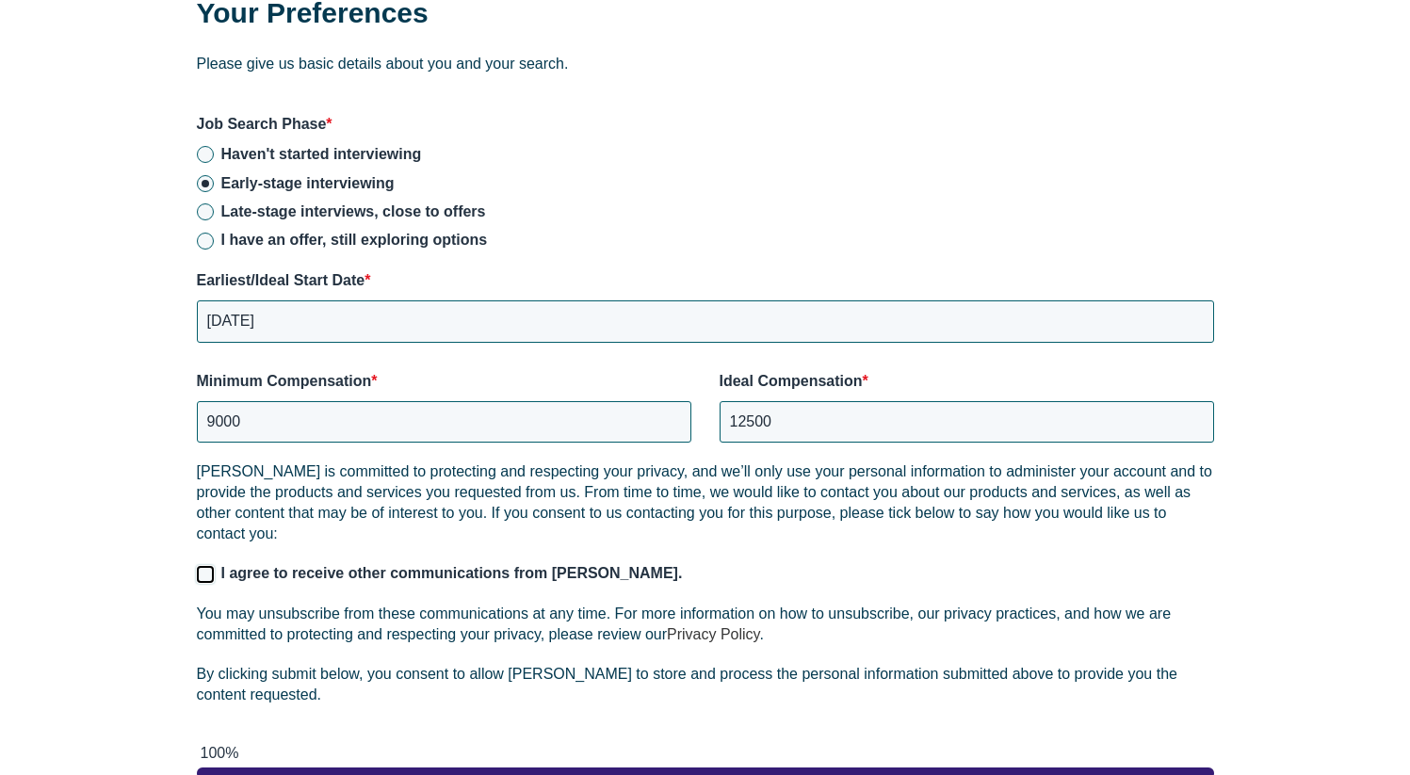
click at [204, 566] on input "I agree to receive other communications from [PERSON_NAME]." at bounding box center [205, 574] width 17 height 17
checkbox input "true"
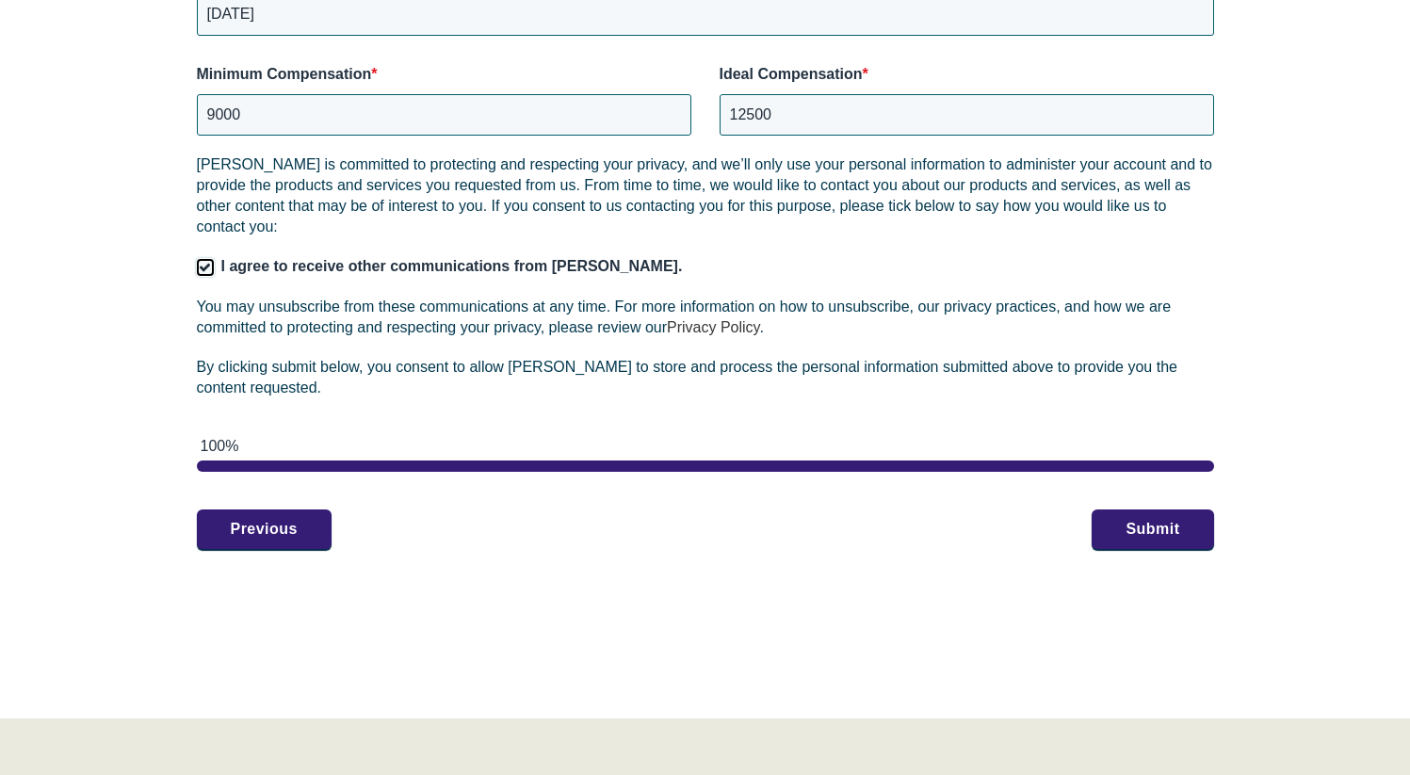
scroll to position [3144, 0]
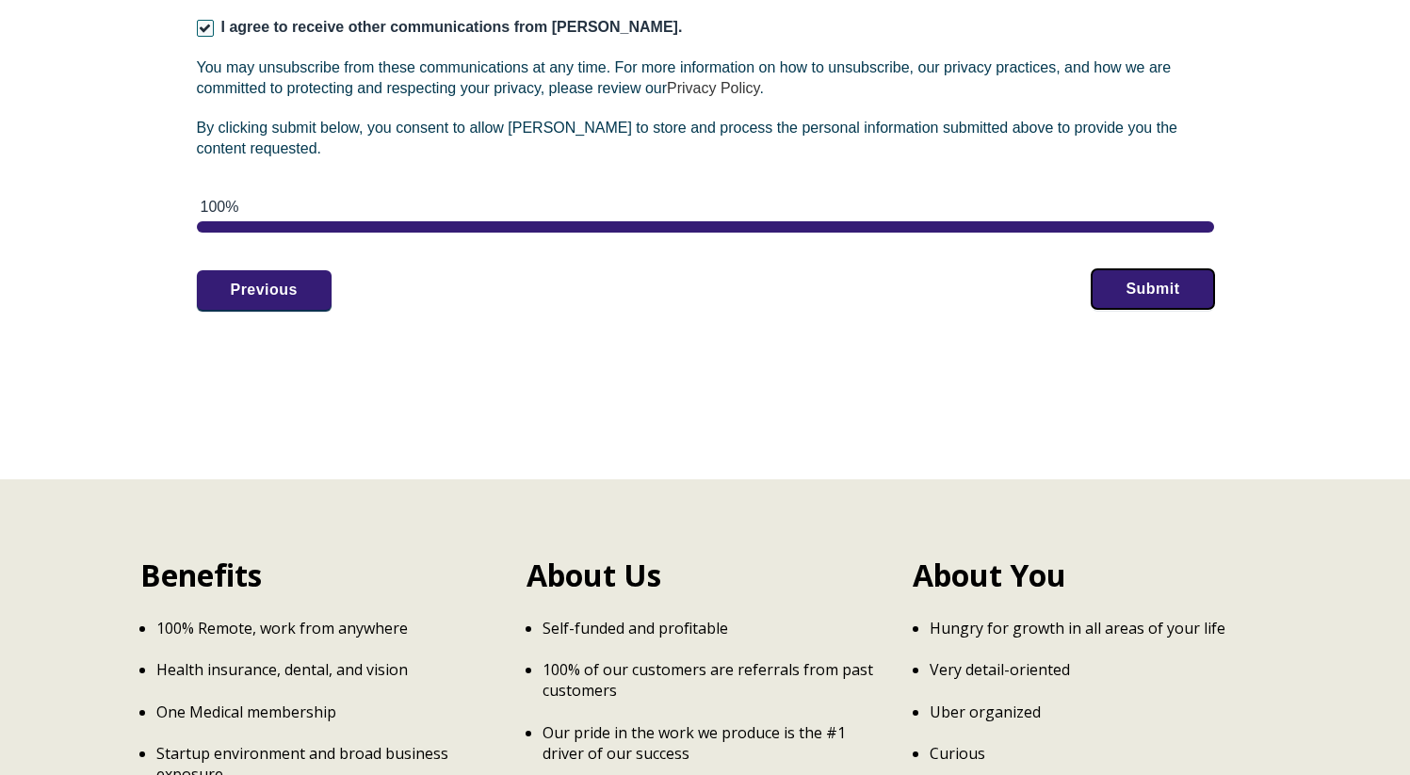
click at [1157, 284] on button "Submit" at bounding box center [1153, 289] width 122 height 40
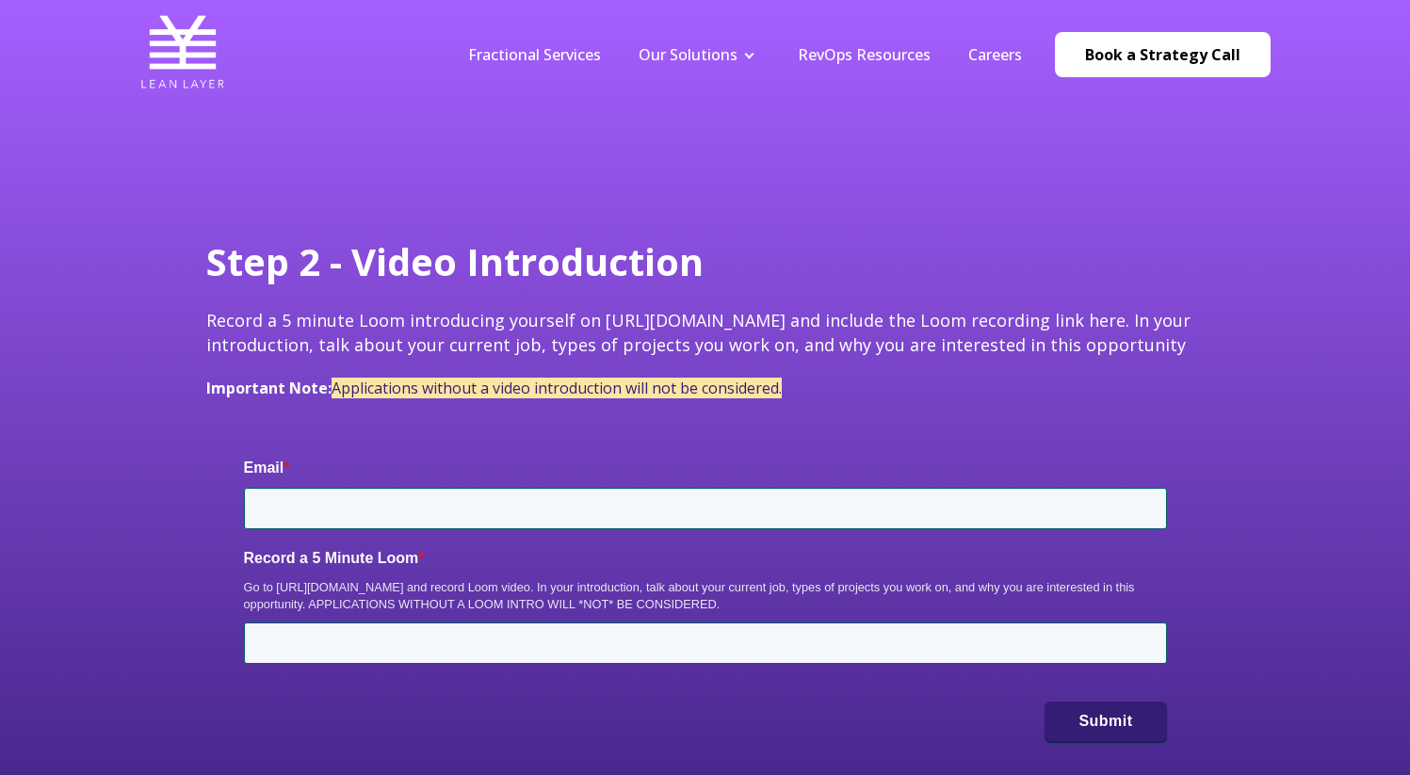
type input "[EMAIL_ADDRESS][DOMAIN_NAME]"
drag, startPoint x: 780, startPoint y: 319, endPoint x: 594, endPoint y: 315, distance: 185.6
click at [594, 315] on span "Record a 5 minute Loom introducing yourself on https://www.loom.com/ and includ…" at bounding box center [698, 332] width 984 height 46
copy span "https://www.loom.com/"
click at [769, 222] on div "Step 2 - Video Introduction Record a 5 minute Loom introducing yourself on http…" at bounding box center [705, 472] width 1410 height 944
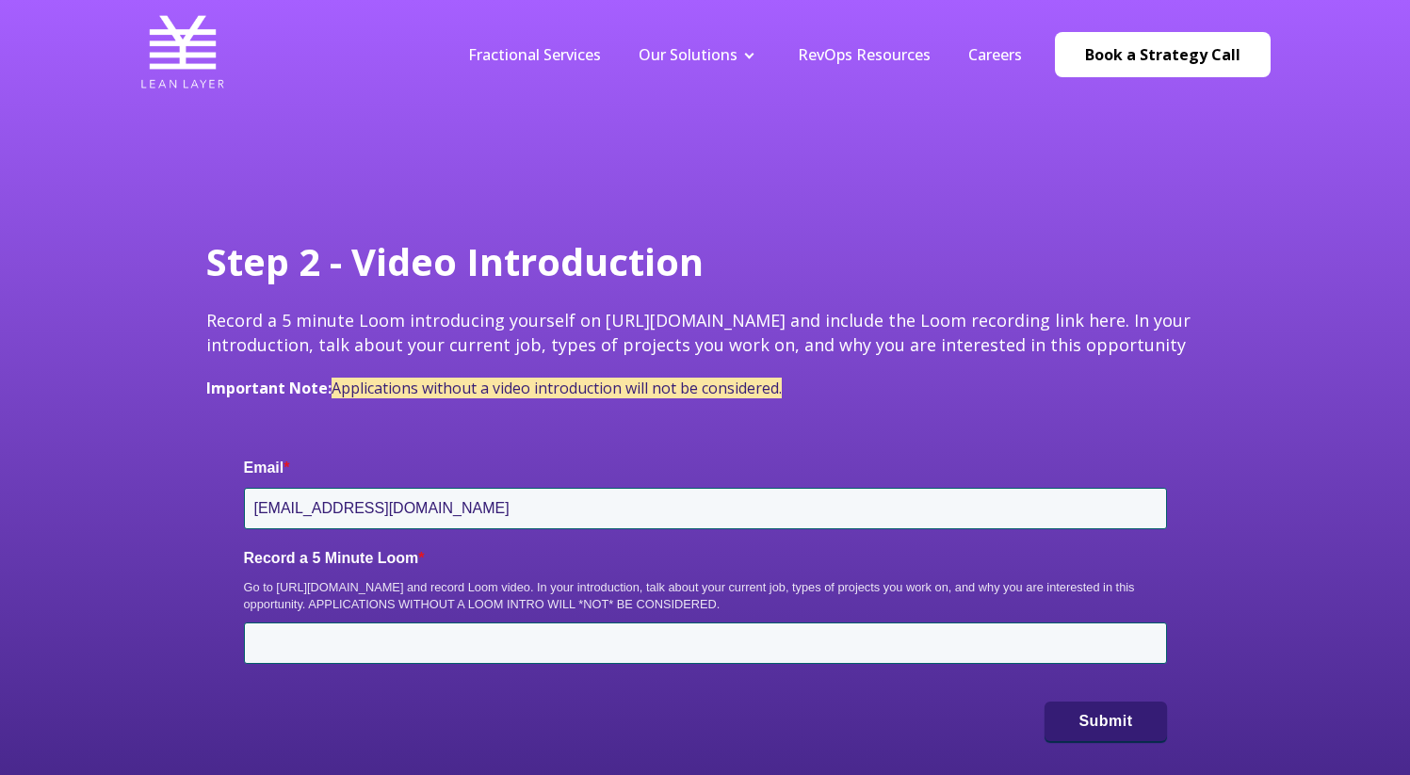
drag, startPoint x: 739, startPoint y: 602, endPoint x: 226, endPoint y: 560, distance: 515.0
click at [238, 588] on div "Email * kimberlyscodary@gmail.com Record a 5 Minute Loom * Go to https://www.lo…" at bounding box center [705, 599] width 998 height 359
copy div "Go to https://www.loom.com/ and record Loom video. In your introduction, talk a…"
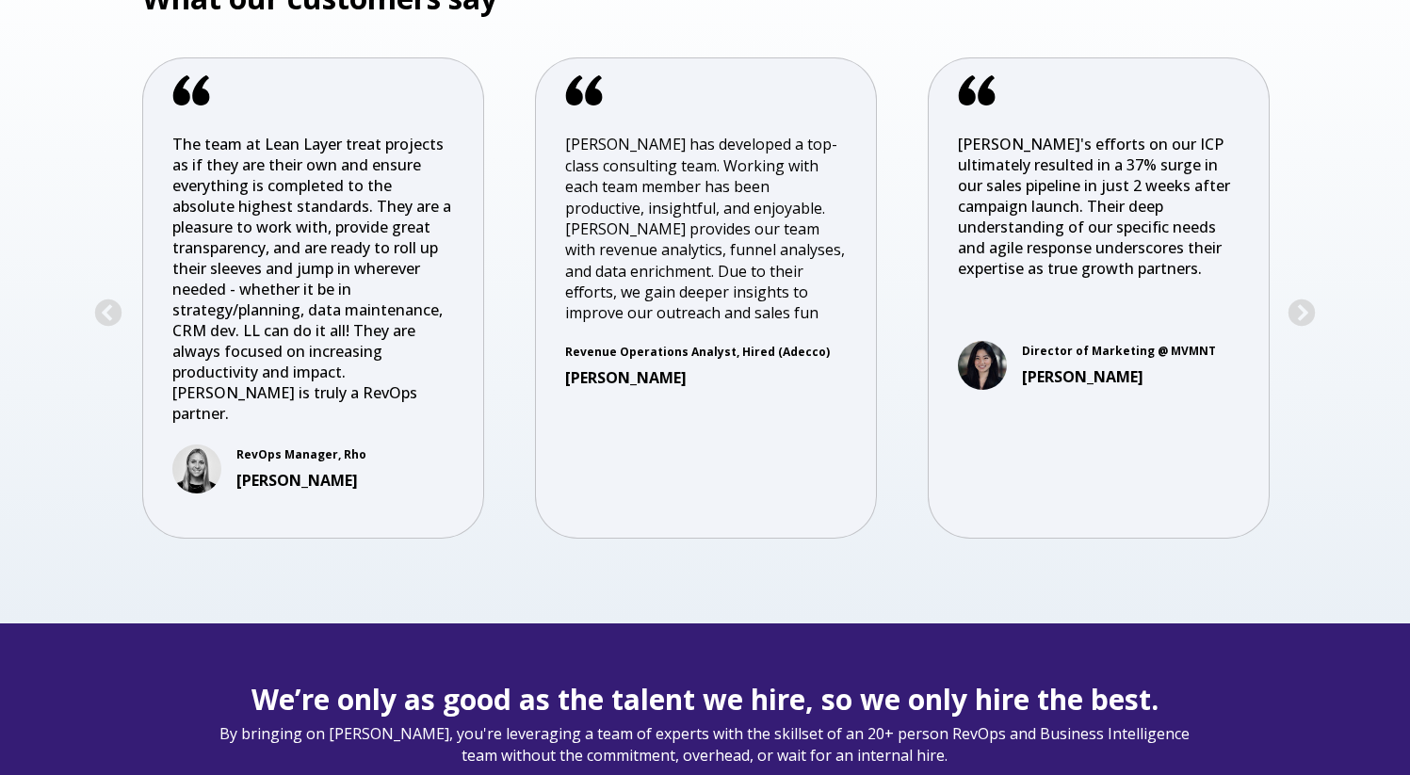
scroll to position [4287, 0]
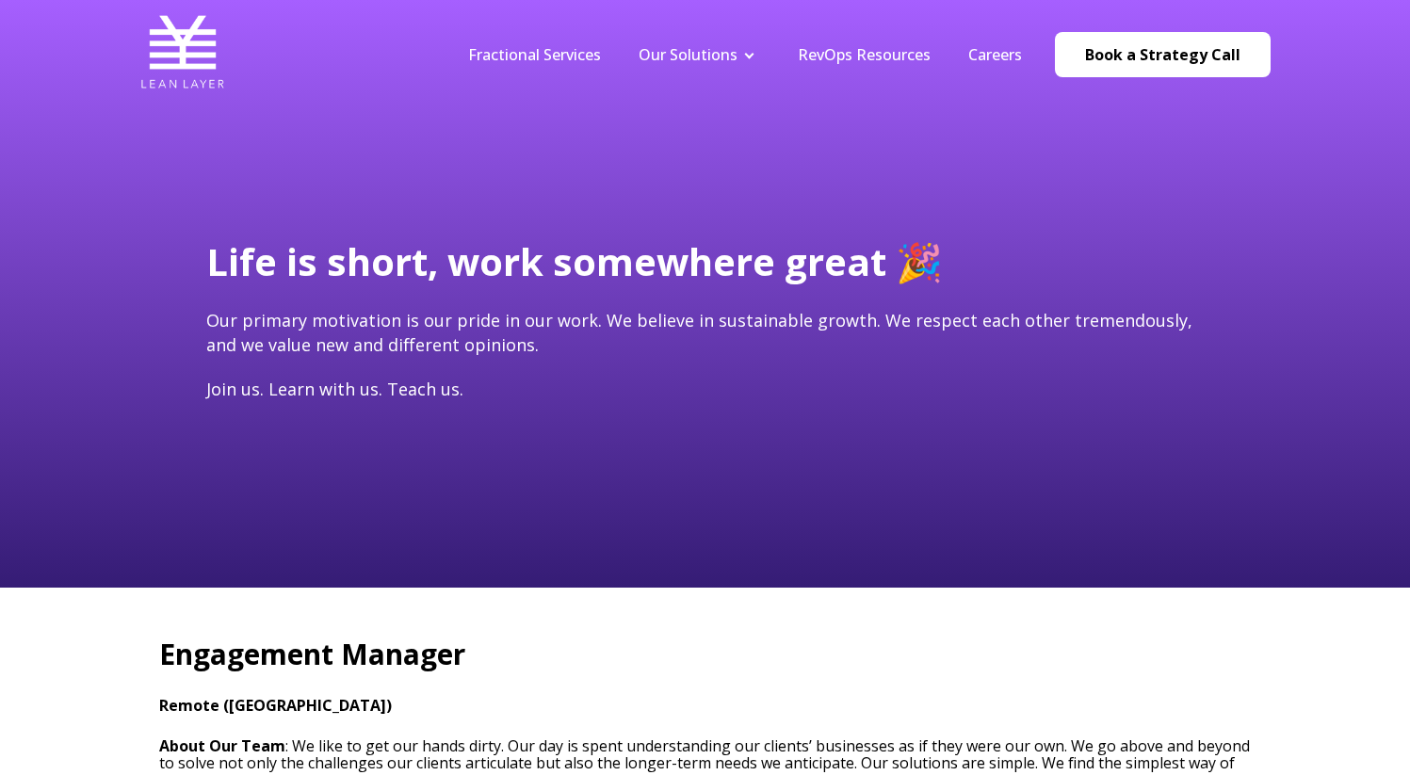
type input "[EMAIL_ADDRESS][DOMAIN_NAME]"
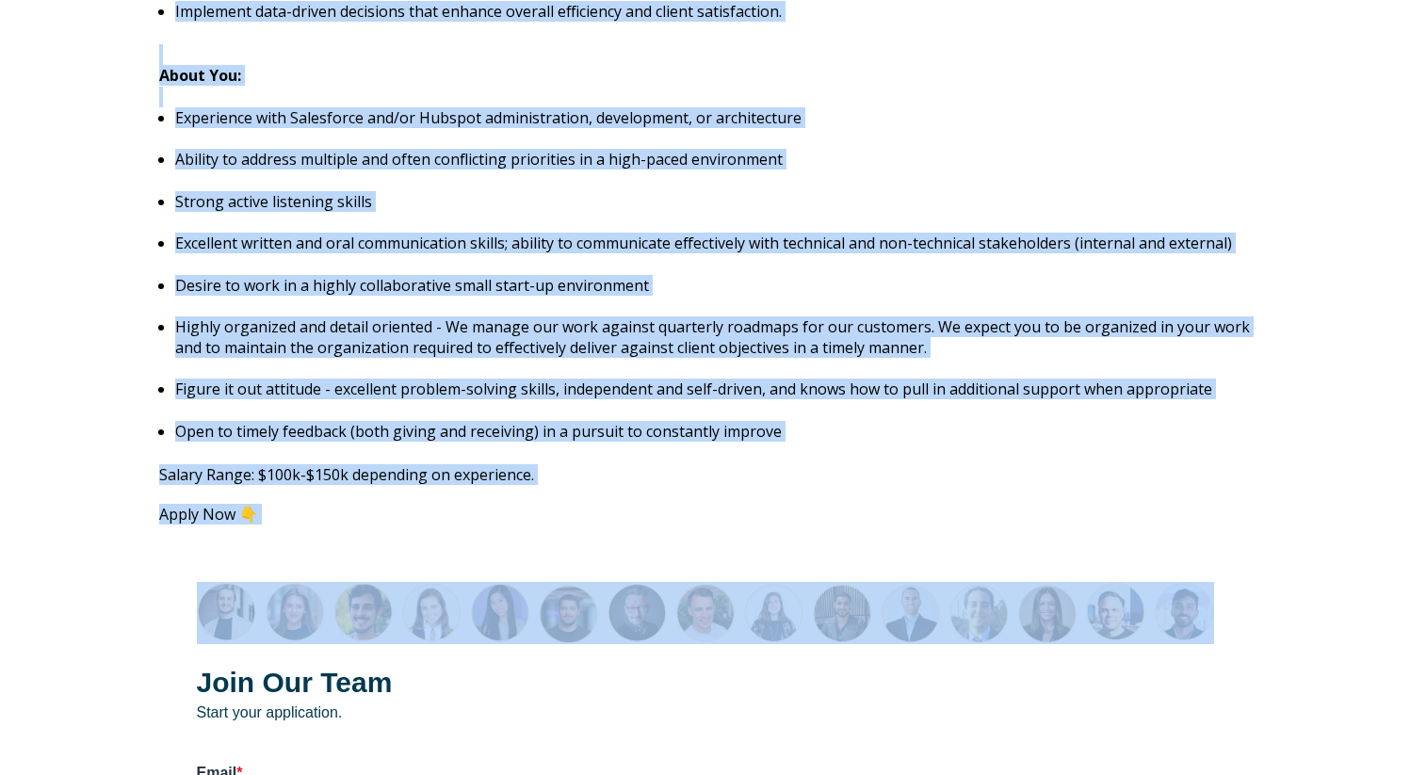
scroll to position [2138, 0]
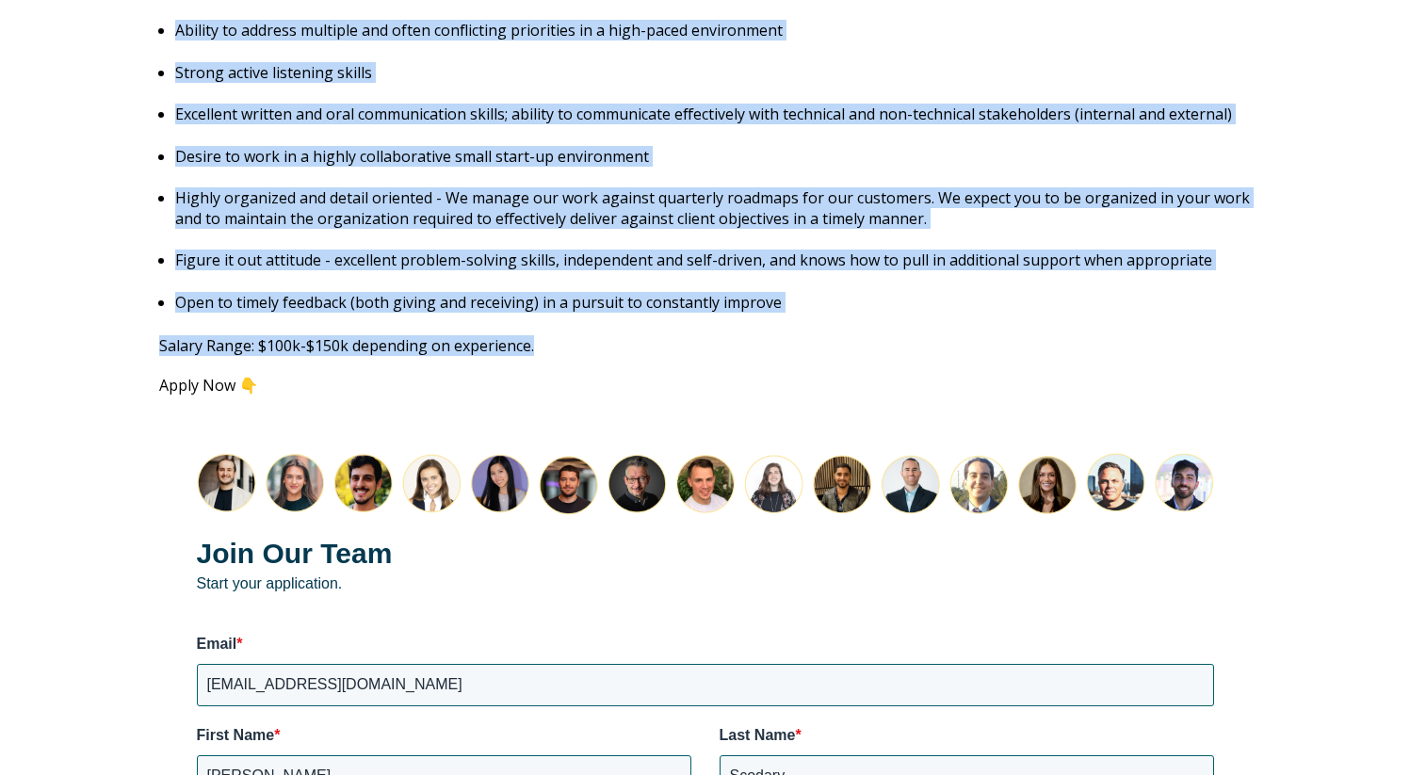
drag, startPoint x: 124, startPoint y: 73, endPoint x: 542, endPoint y: 336, distance: 493.7
copy span "Engagement Manager Remote (USA) About Our Team : We like to get our hands dirty…"
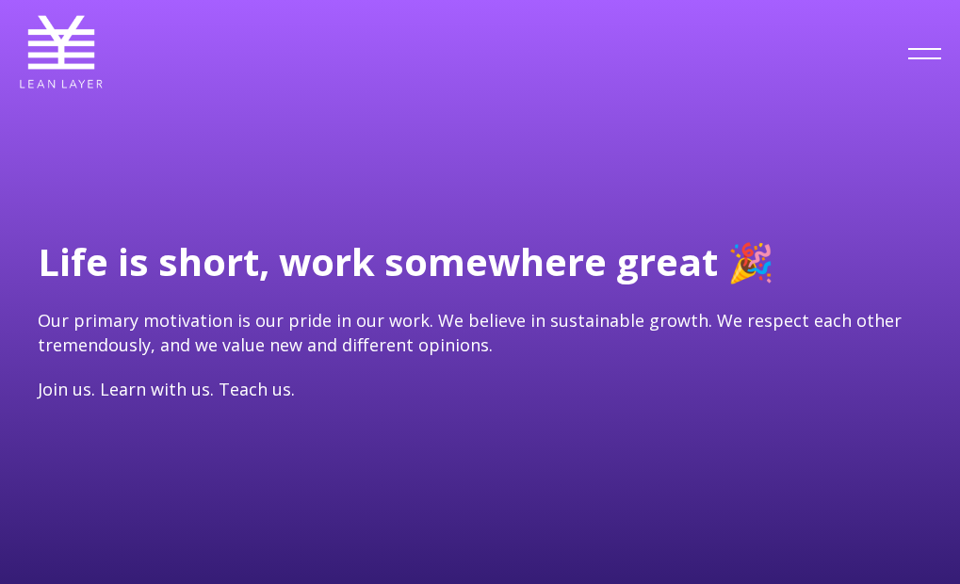
type input "[EMAIL_ADDRESS][DOMAIN_NAME]"
